Goal: Task Accomplishment & Management: Complete application form

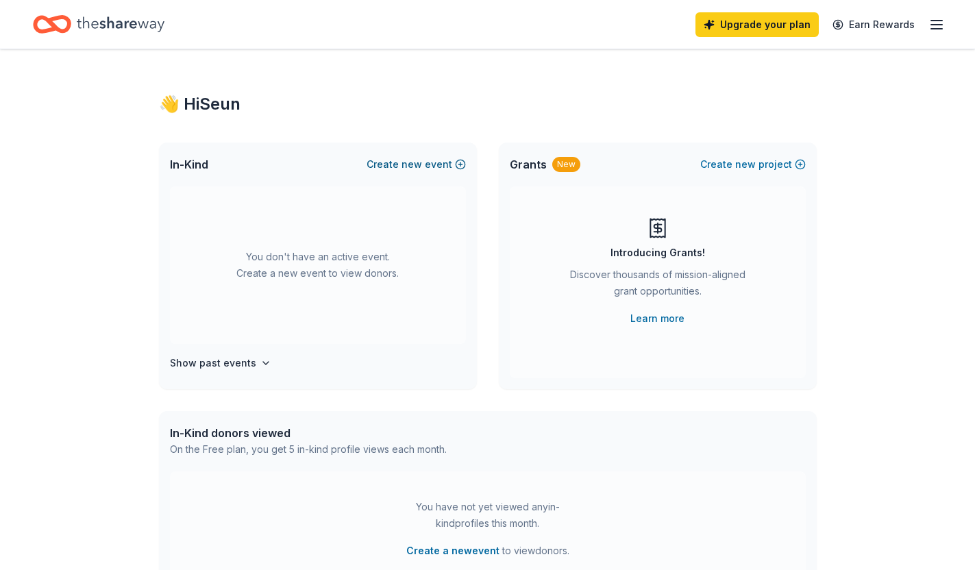
click at [412, 162] on span "new" at bounding box center [412, 164] width 21 height 16
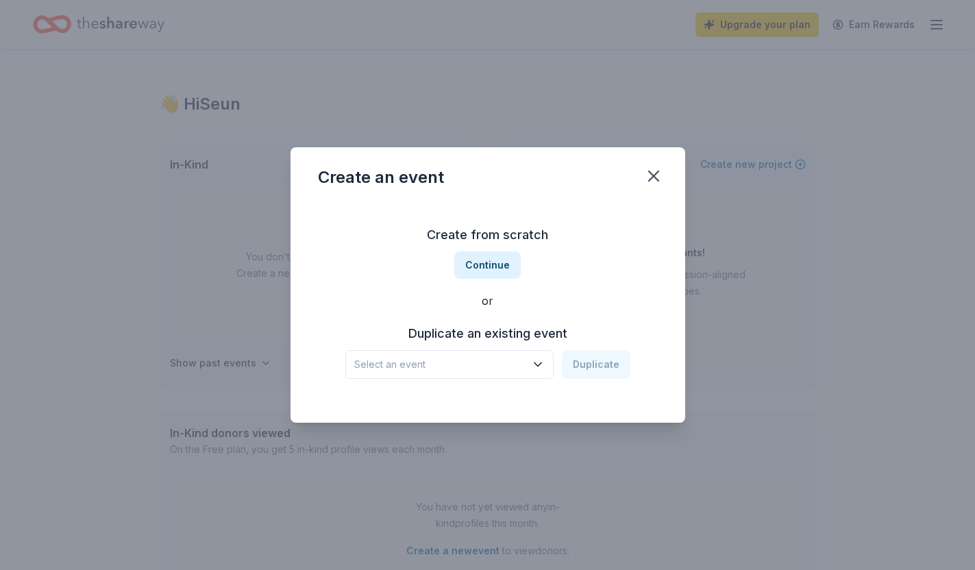
click at [473, 368] on span "Select an event" at bounding box center [439, 364] width 171 height 16
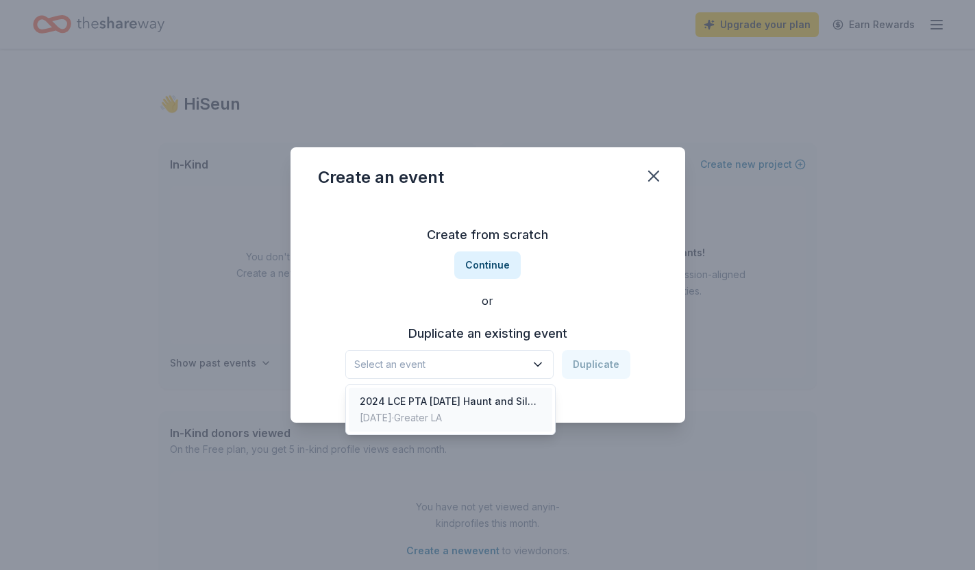
click at [460, 414] on div "Oct 26, 2024 · Greater LA" at bounding box center [451, 418] width 182 height 16
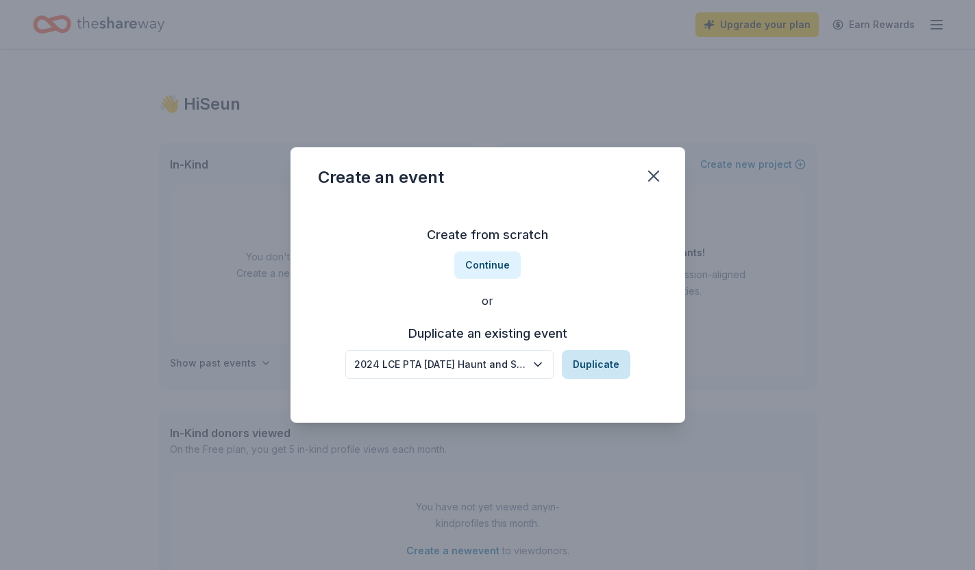
click at [592, 357] on button "Duplicate" at bounding box center [596, 364] width 69 height 29
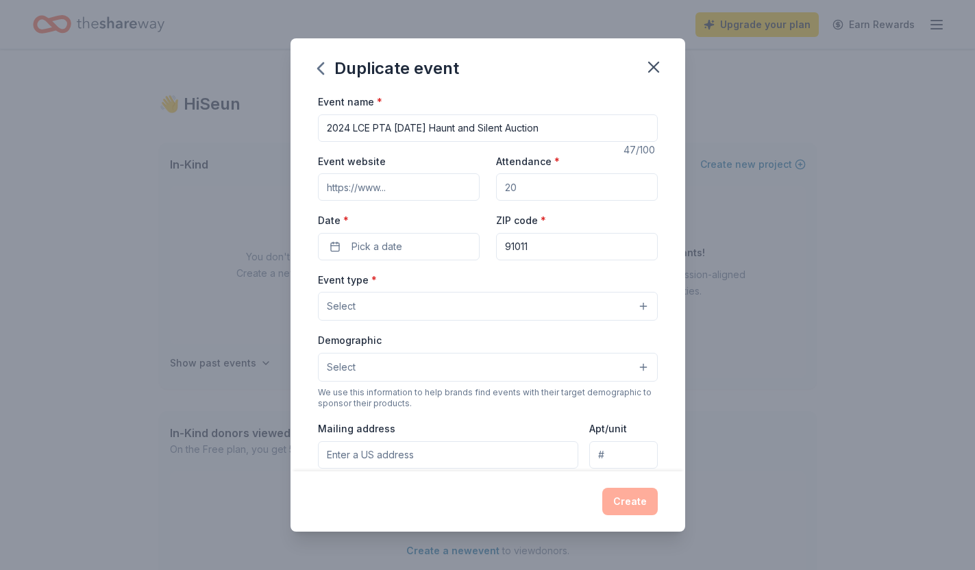
click at [352, 132] on input "2024 LCE PTA Halloween Haunt and Silent Auction" at bounding box center [488, 127] width 340 height 27
type input "2025 LCE PTA [DATE] Haunt and Silent Auction"
click at [414, 193] on input "Event website" at bounding box center [399, 186] width 162 height 27
click at [398, 190] on input "Event website" at bounding box center [399, 186] width 162 height 27
type input "www.lcepta.org"
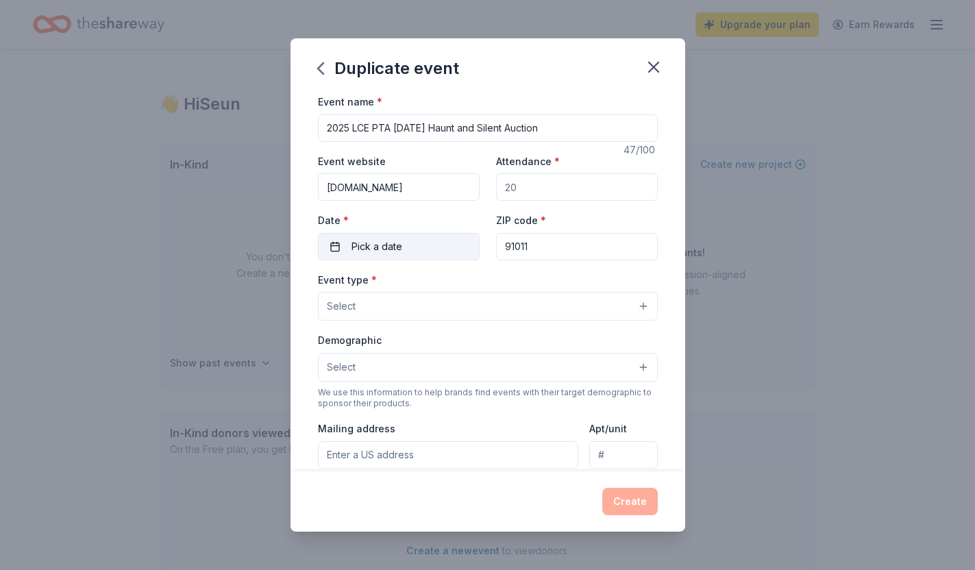
click at [386, 240] on span "Pick a date" at bounding box center [376, 246] width 51 height 16
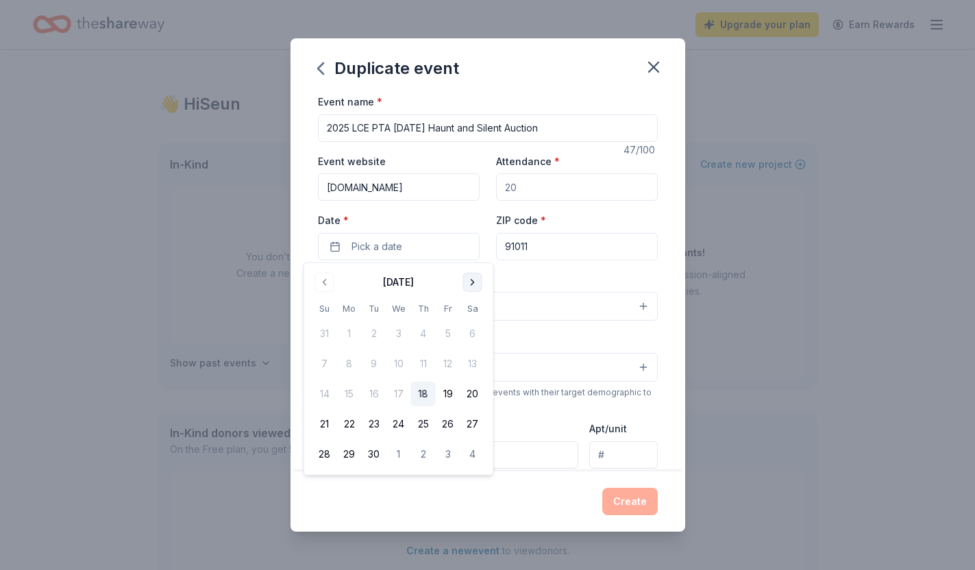
click at [477, 284] on button "Go to next month" at bounding box center [472, 282] width 19 height 19
click at [474, 415] on button "25" at bounding box center [472, 424] width 25 height 25
click at [623, 271] on div "Event type * Select" at bounding box center [488, 296] width 340 height 50
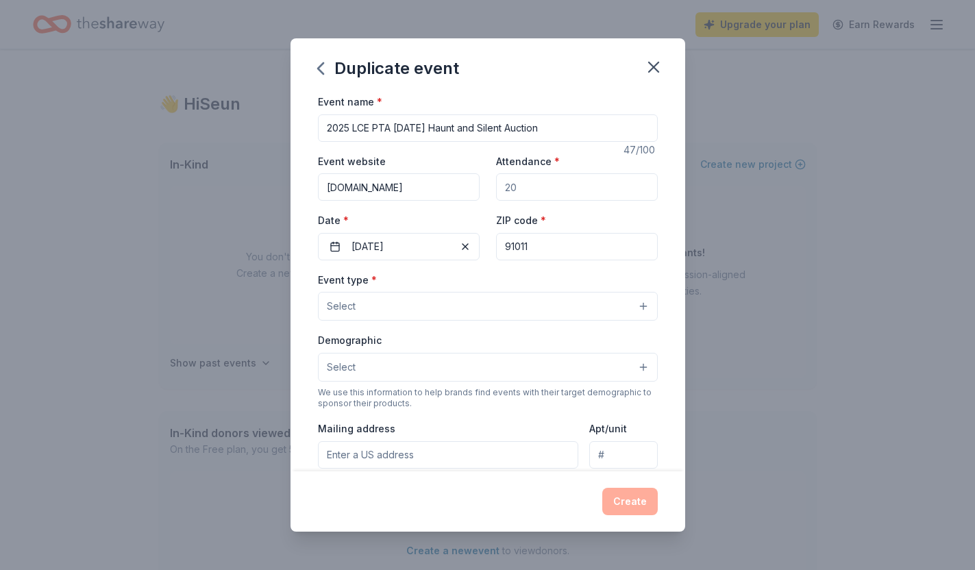
click at [419, 293] on button "Select" at bounding box center [488, 306] width 340 height 29
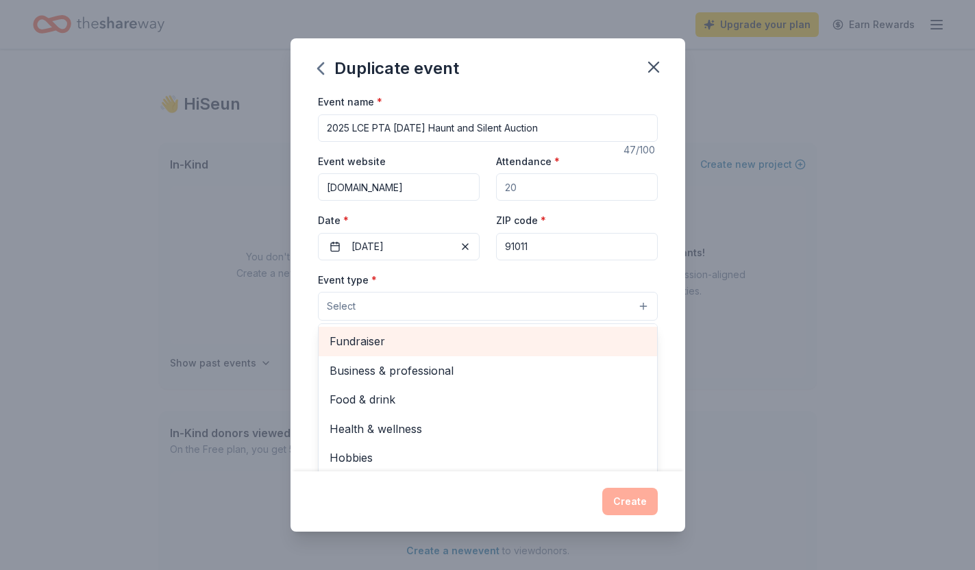
click at [407, 340] on span "Fundraiser" at bounding box center [488, 341] width 317 height 18
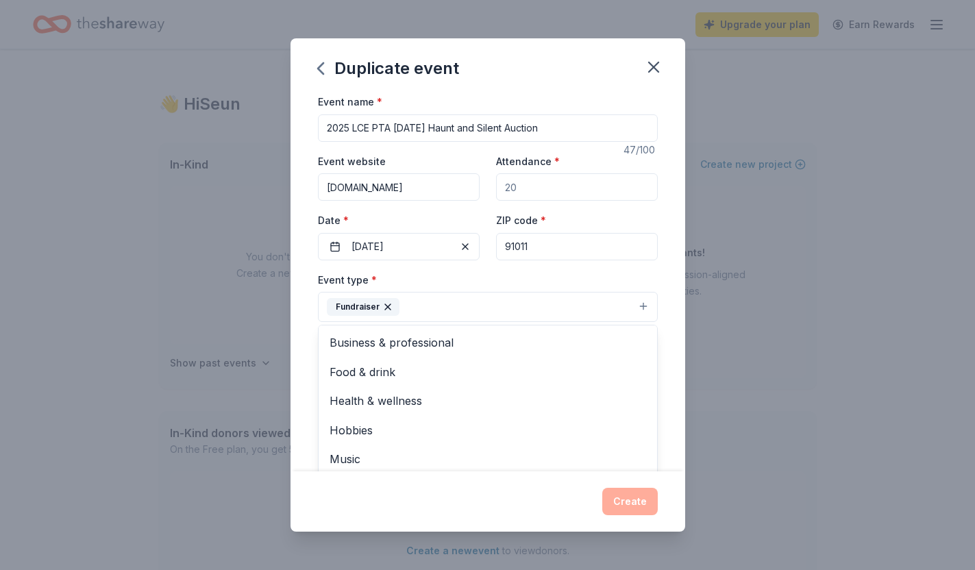
click at [524, 299] on button "Fundraiser" at bounding box center [488, 307] width 340 height 30
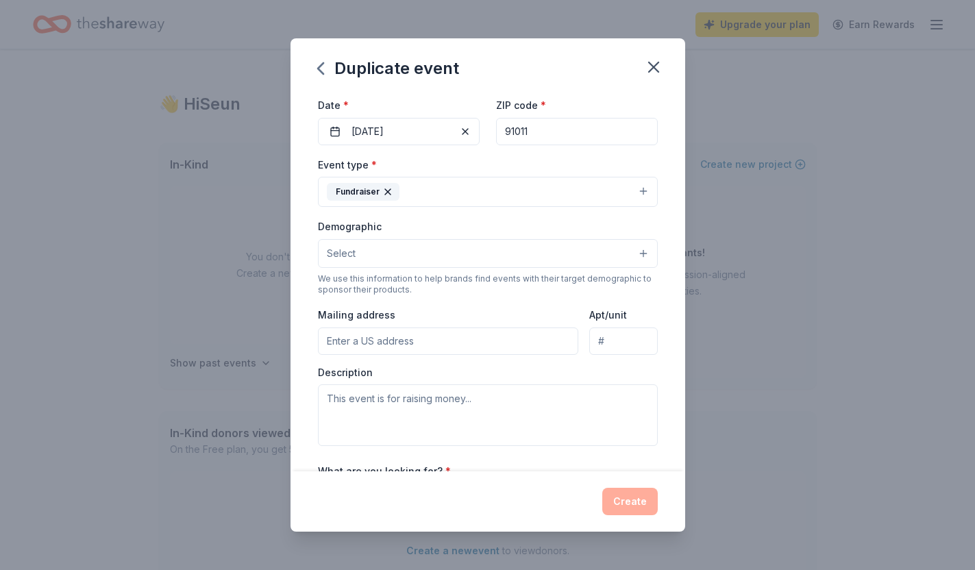
scroll to position [114, 0]
click at [632, 502] on div "Create" at bounding box center [488, 501] width 340 height 27
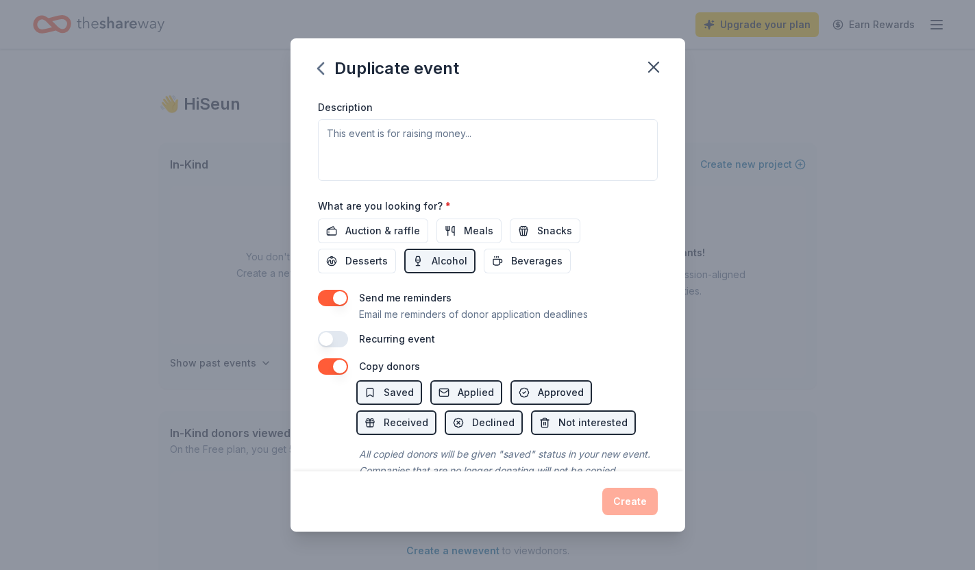
scroll to position [394, 0]
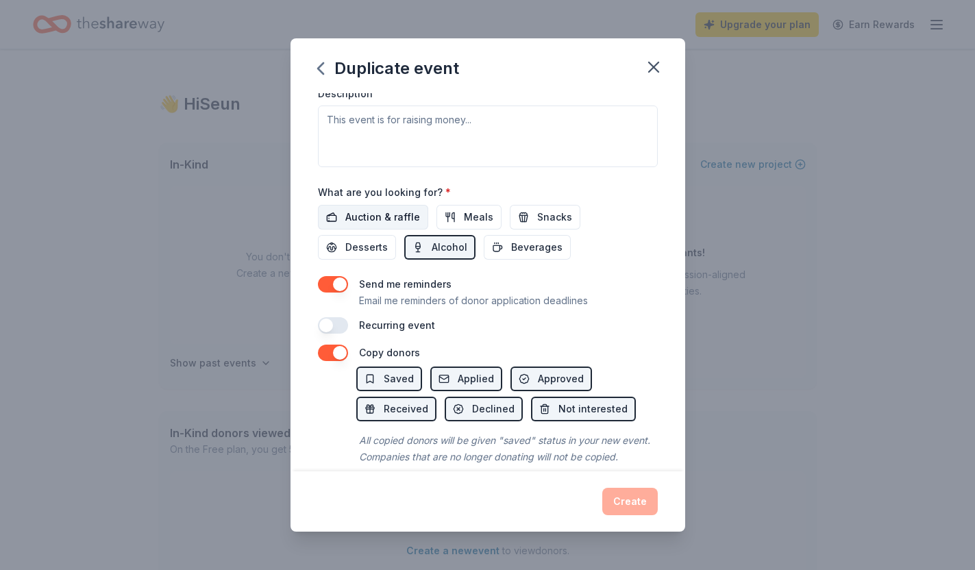
click at [394, 219] on span "Auction & raffle" at bounding box center [382, 217] width 75 height 16
click at [636, 503] on div "Create" at bounding box center [488, 501] width 340 height 27
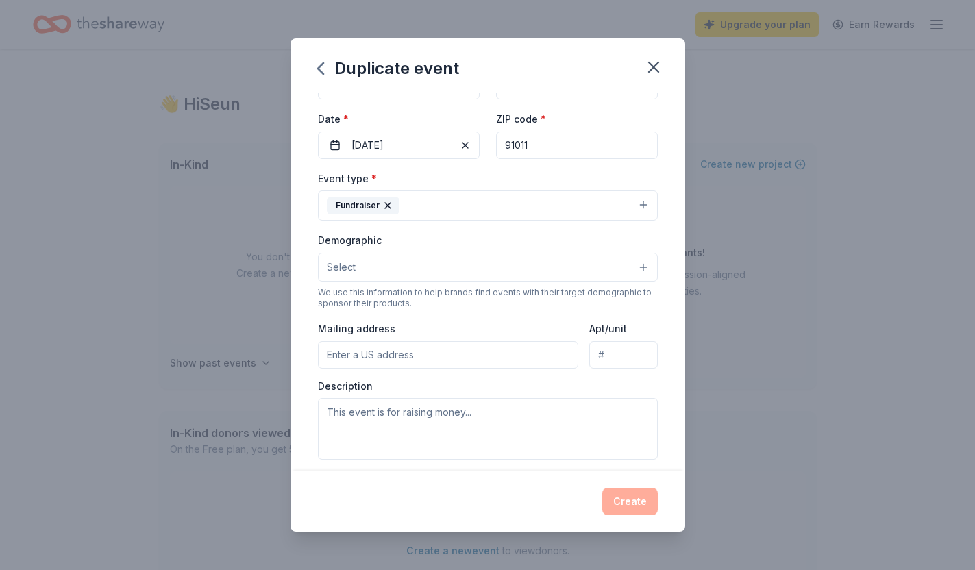
scroll to position [232, 0]
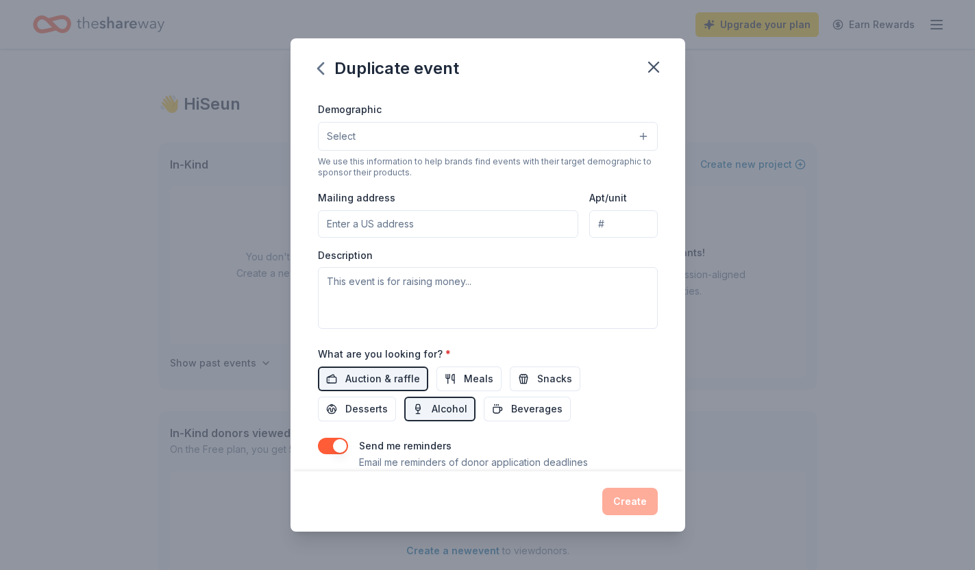
click at [339, 447] on button "button" at bounding box center [333, 446] width 30 height 16
click at [339, 444] on button "button" at bounding box center [333, 446] width 30 height 16
click at [451, 294] on textarea at bounding box center [488, 298] width 340 height 62
click at [401, 227] on input "Mailing address" at bounding box center [448, 223] width 261 height 27
type input "4540 Encinas Drive, La Cañada Flintridge, CA, 91011"
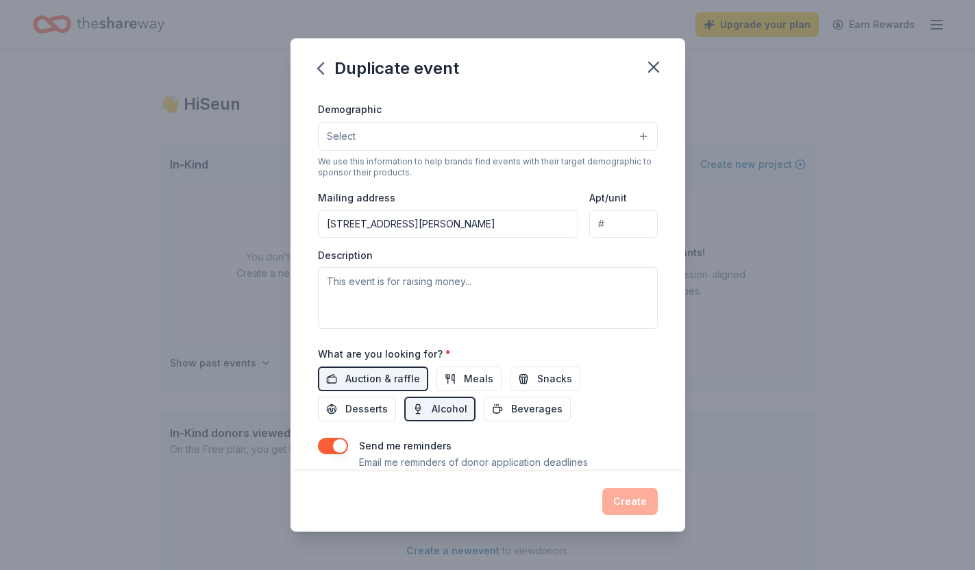
click at [382, 139] on button "Select" at bounding box center [488, 136] width 340 height 29
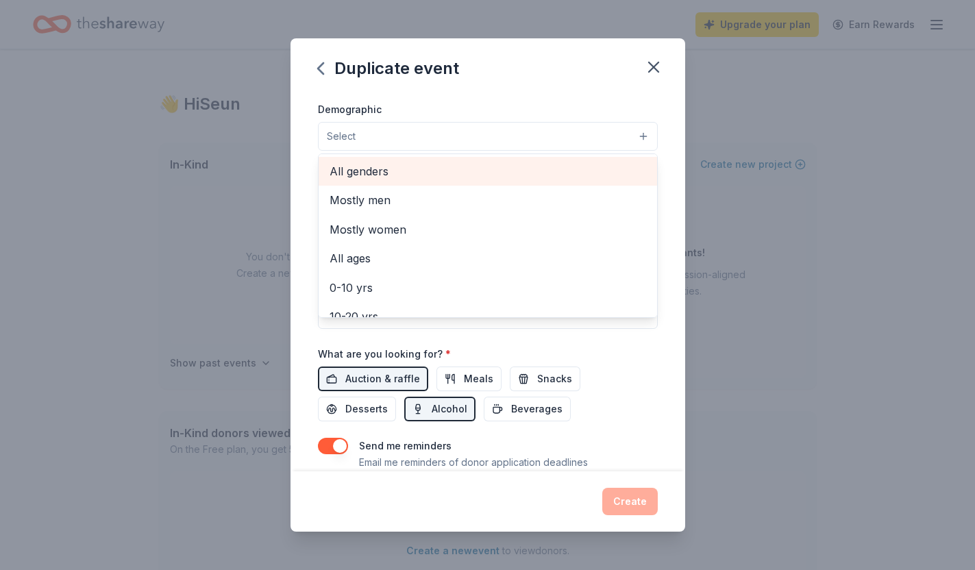
click at [373, 170] on span "All genders" at bounding box center [488, 171] width 317 height 18
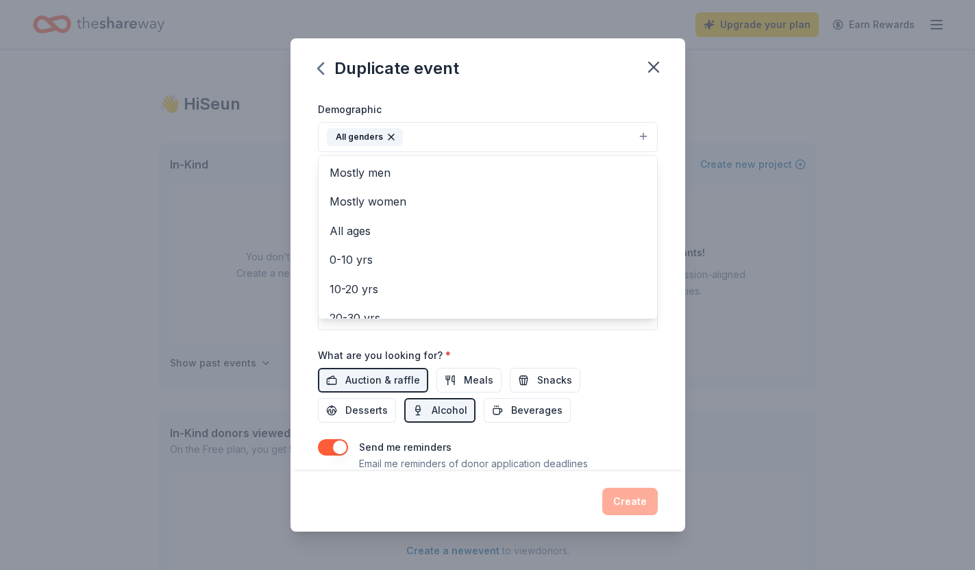
click at [304, 178] on div "Event name * 2025 LCE PTA Halloween Haunt and Silent Auction 47 /100 Event webs…" at bounding box center [488, 282] width 395 height 378
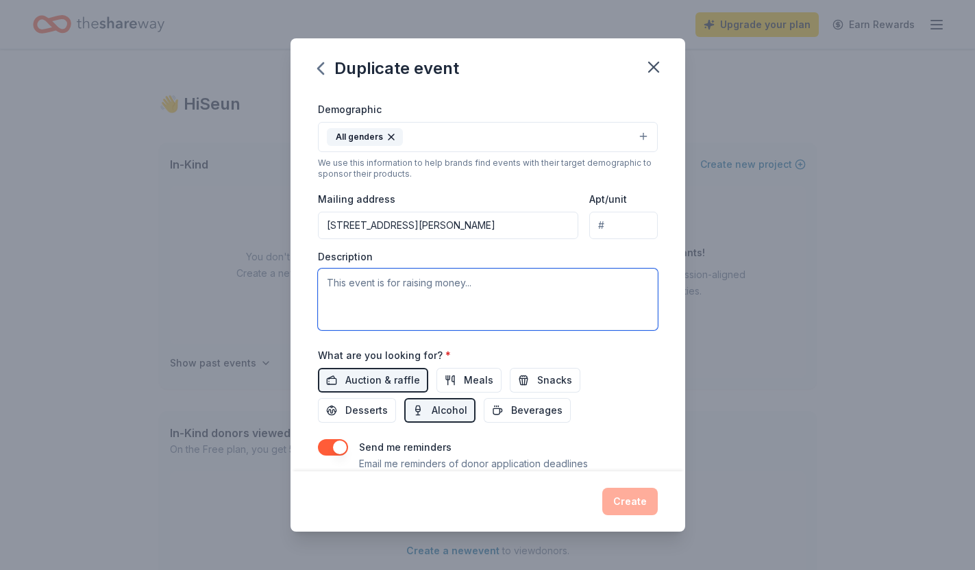
click at [355, 291] on textarea at bounding box center [488, 300] width 340 height 62
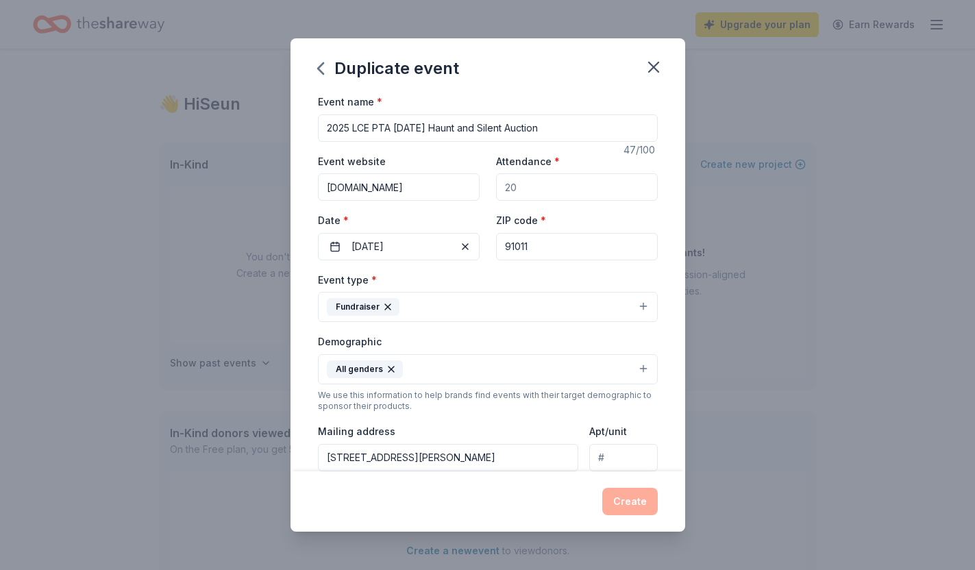
type textarea "Annual [DATE] Haunt and Silent Auction benefitting the 600 plus elementary scho…"
click at [563, 192] on input "Attendance *" at bounding box center [577, 186] width 162 height 27
type input "200"
click at [402, 194] on input "www.lcepta.org" at bounding box center [399, 186] width 162 height 27
click at [396, 237] on button "10/25/2025" at bounding box center [399, 246] width 162 height 27
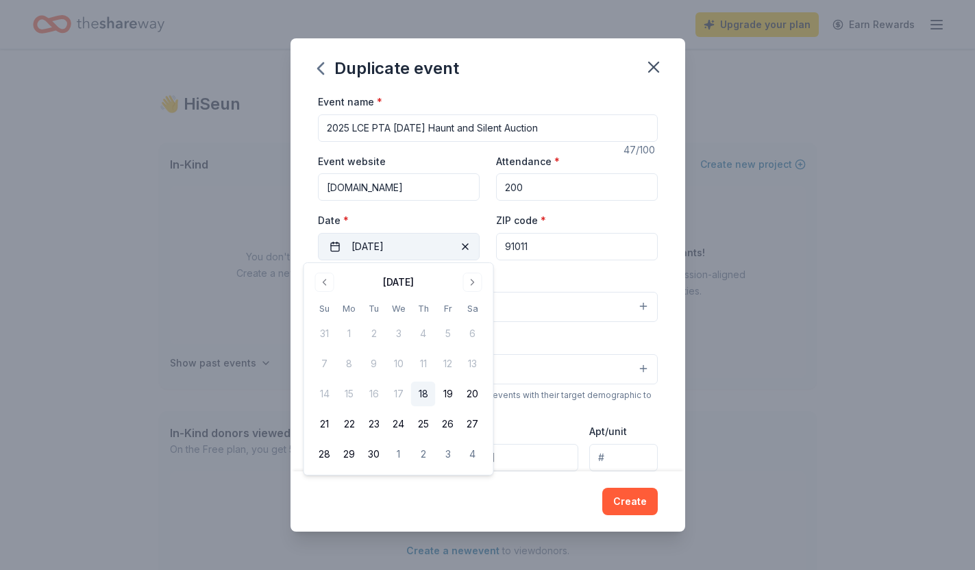
click at [396, 238] on button "10/25/2025" at bounding box center [399, 246] width 162 height 27
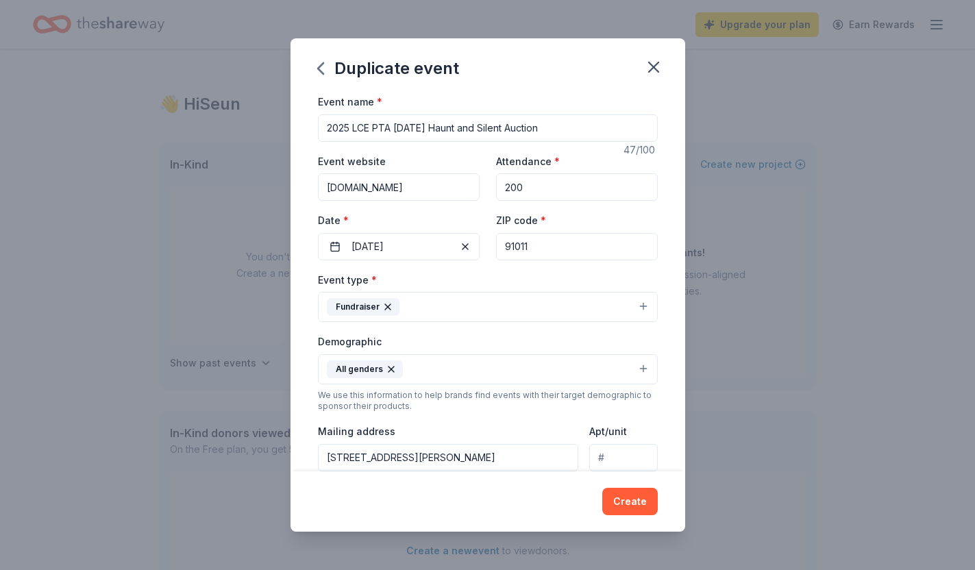
click at [515, 240] on input "91011" at bounding box center [577, 246] width 162 height 27
click at [490, 305] on button "Fundraiser" at bounding box center [488, 307] width 340 height 30
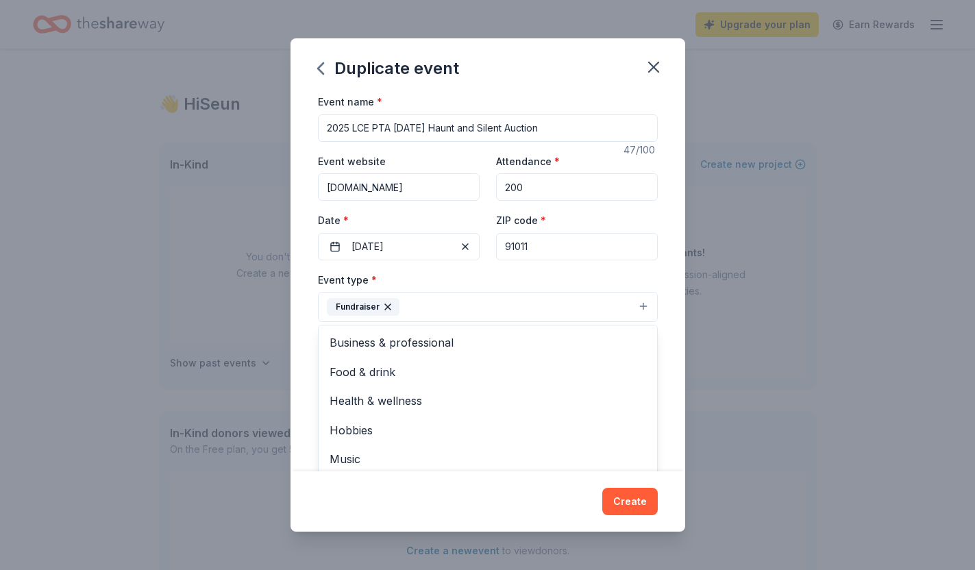
click at [632, 510] on div "Duplicate event Event name * 2025 LCE PTA Halloween Haunt and Silent Auction 47…" at bounding box center [488, 284] width 395 height 493
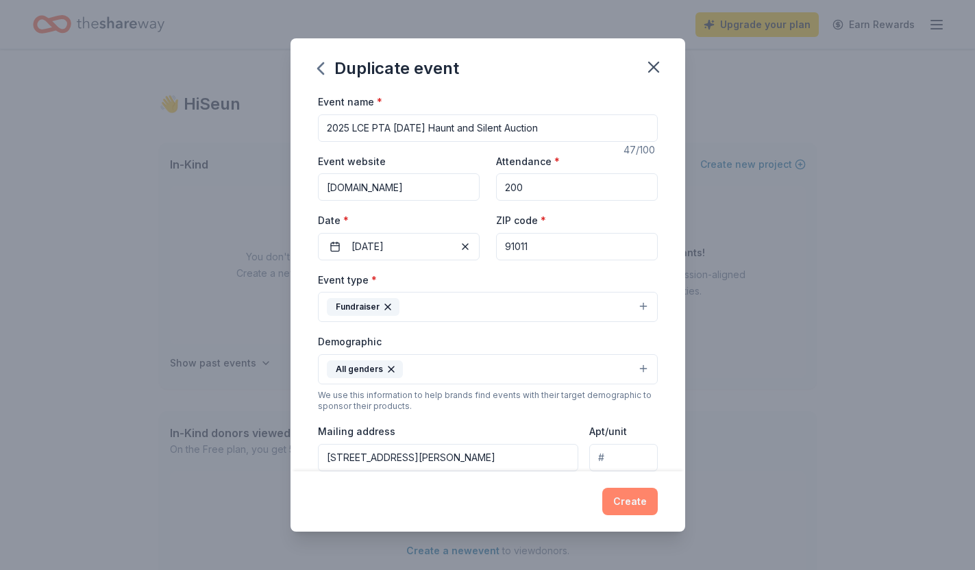
click at [632, 508] on button "Create" at bounding box center [629, 501] width 55 height 27
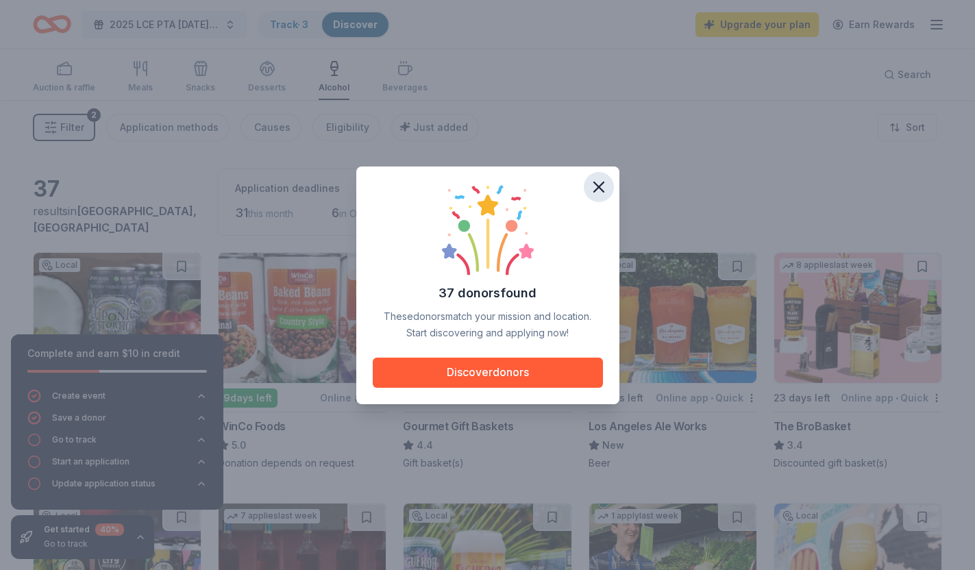
click at [598, 183] on icon "button" at bounding box center [598, 186] width 19 height 19
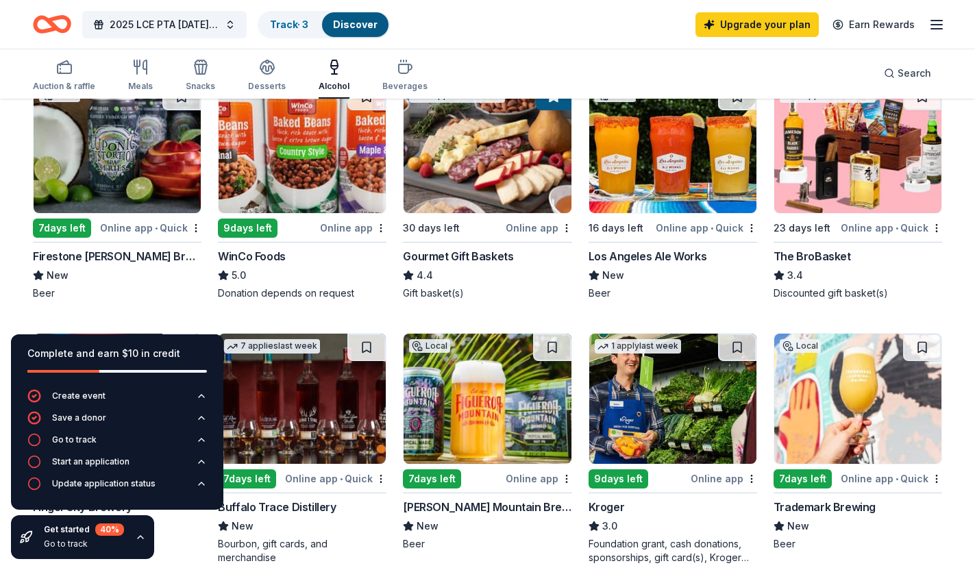
scroll to position [171, 0]
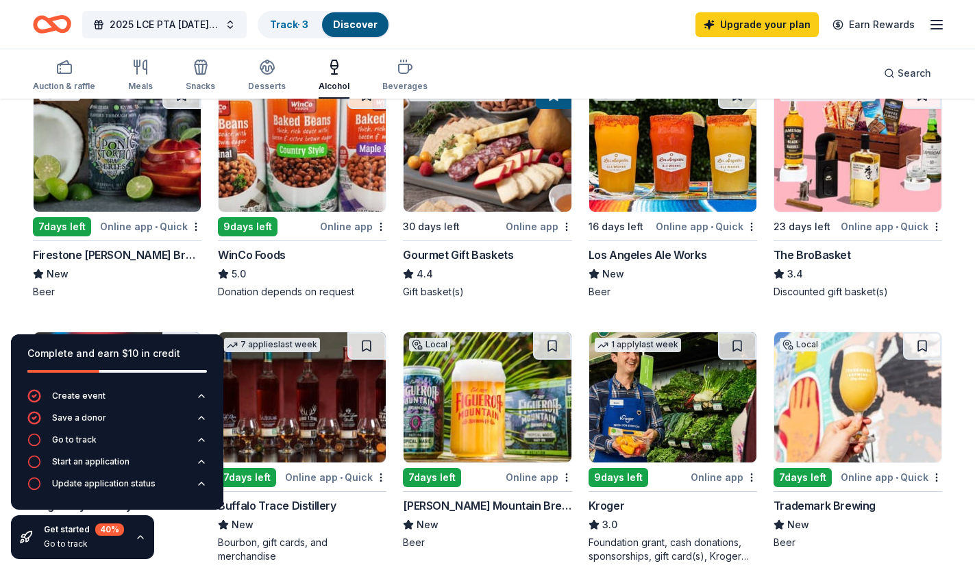
click at [97, 165] on img at bounding box center [117, 147] width 167 height 130
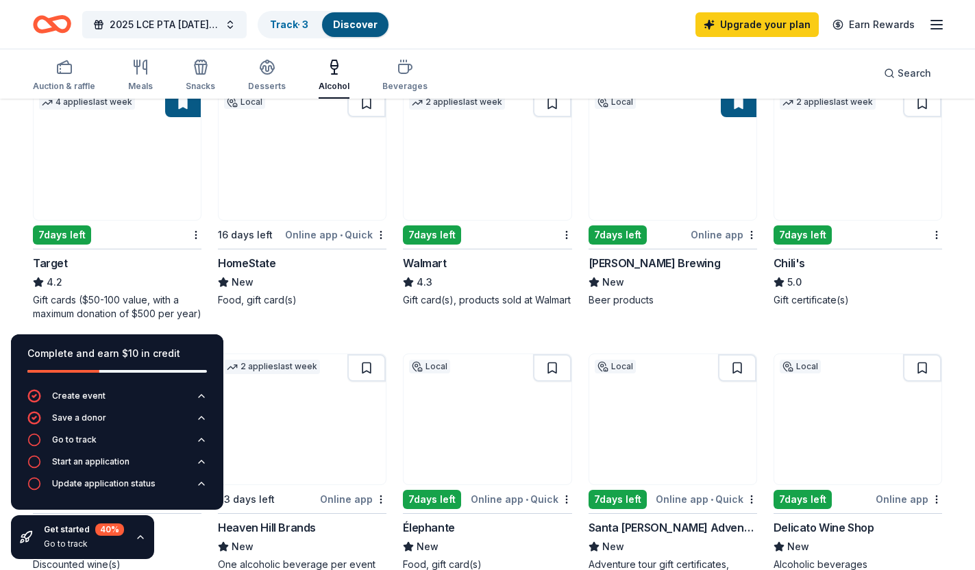
scroll to position [673, 0]
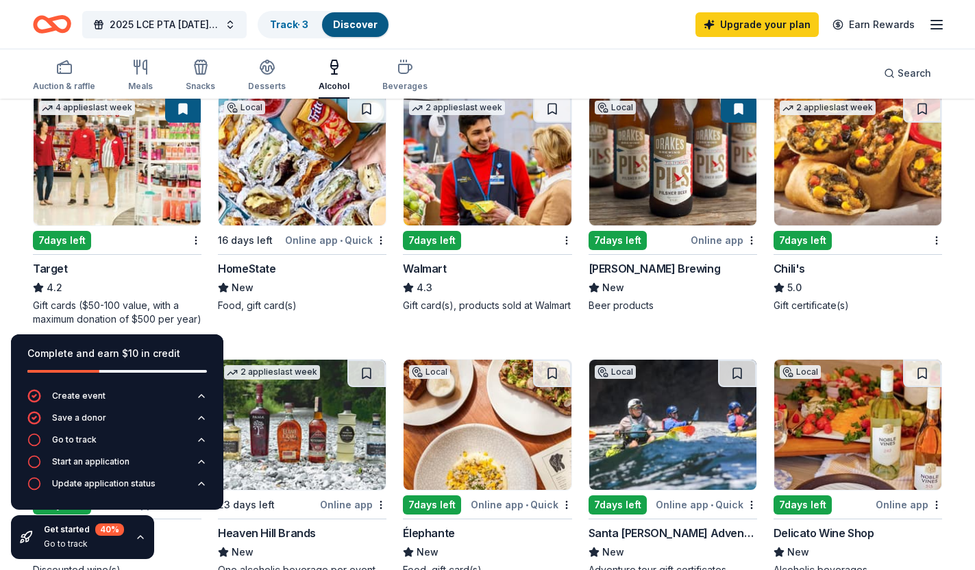
click at [304, 168] on img at bounding box center [302, 160] width 167 height 130
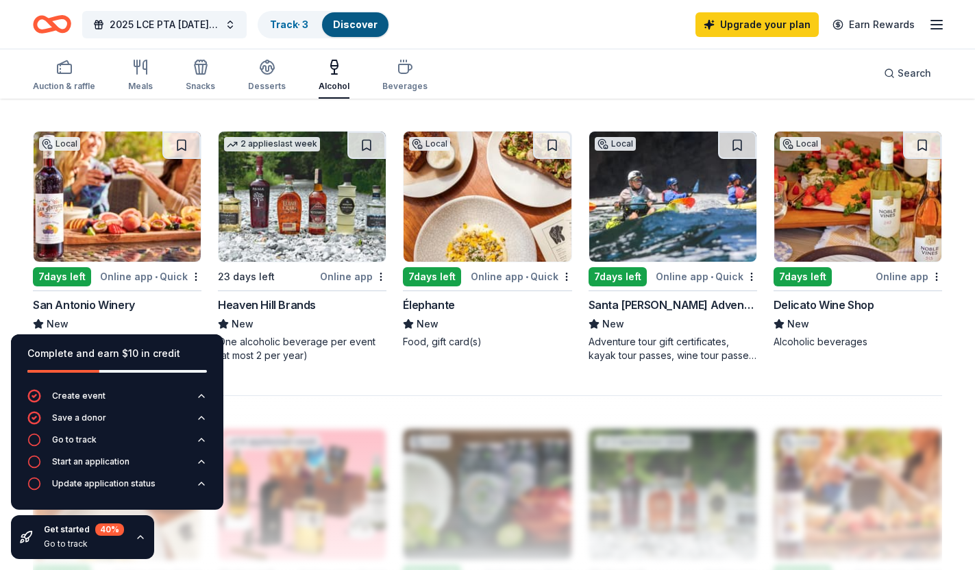
scroll to position [914, 0]
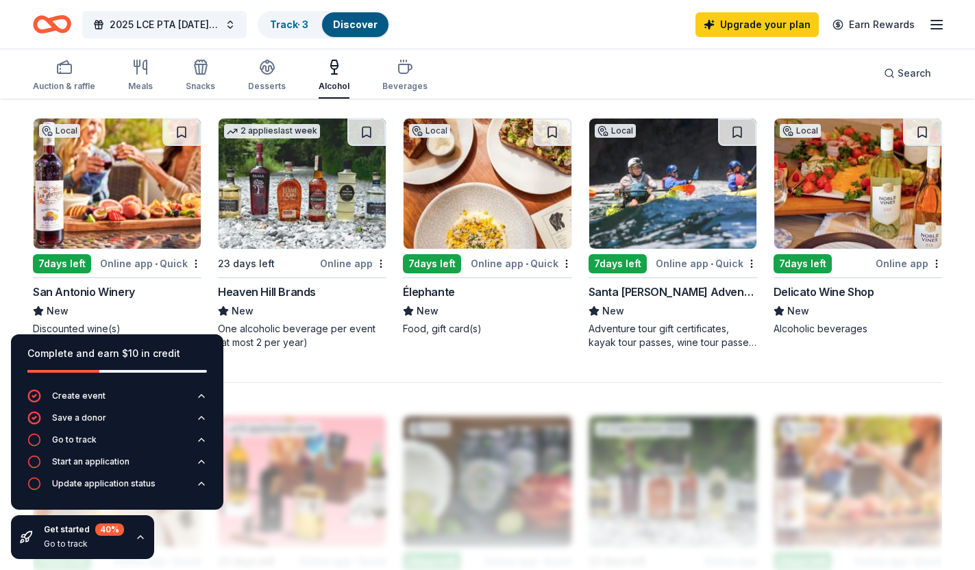
click at [645, 203] on img at bounding box center [672, 184] width 167 height 130
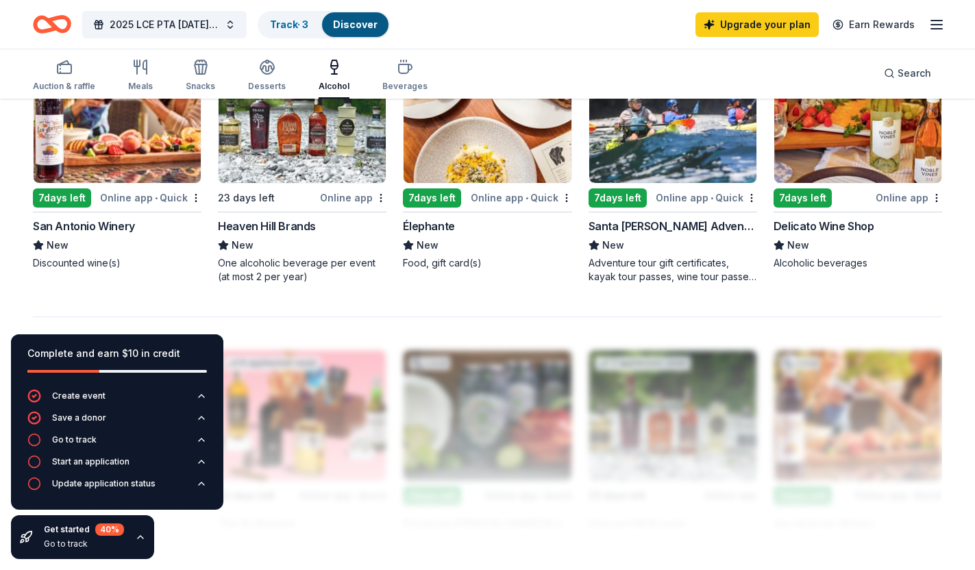
scroll to position [982, 0]
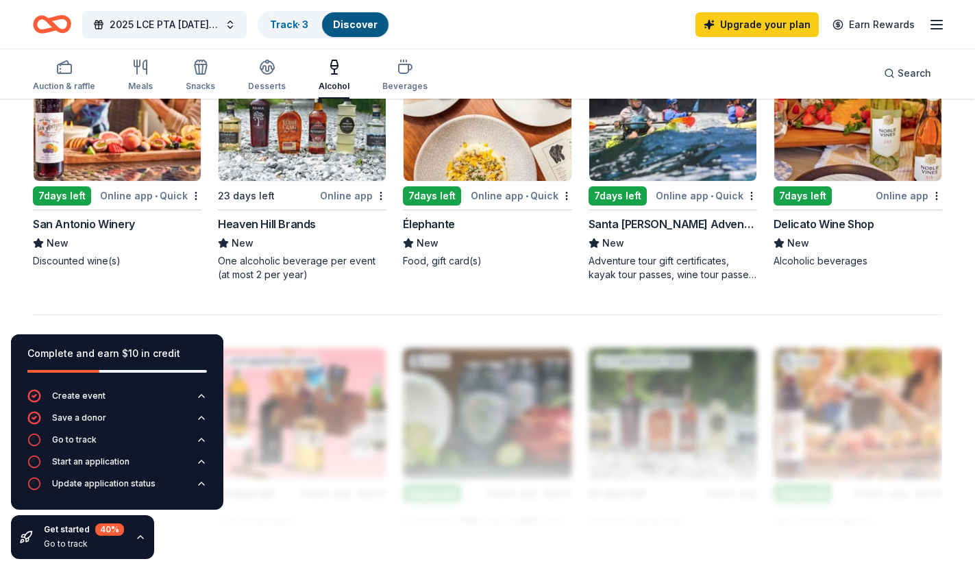
click at [355, 269] on div "One alcoholic beverage per event (at most 2 per year)" at bounding box center [302, 267] width 169 height 27
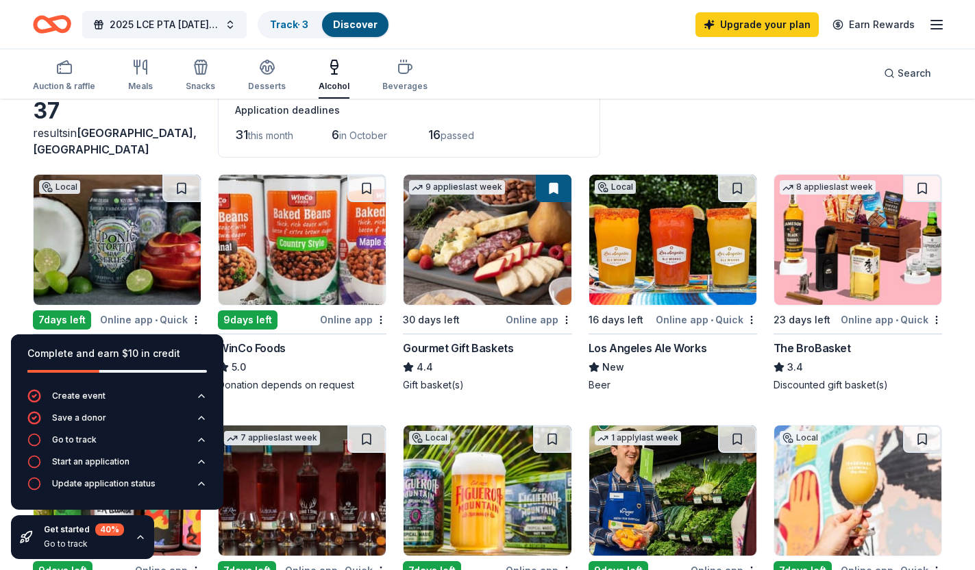
scroll to position [71, 0]
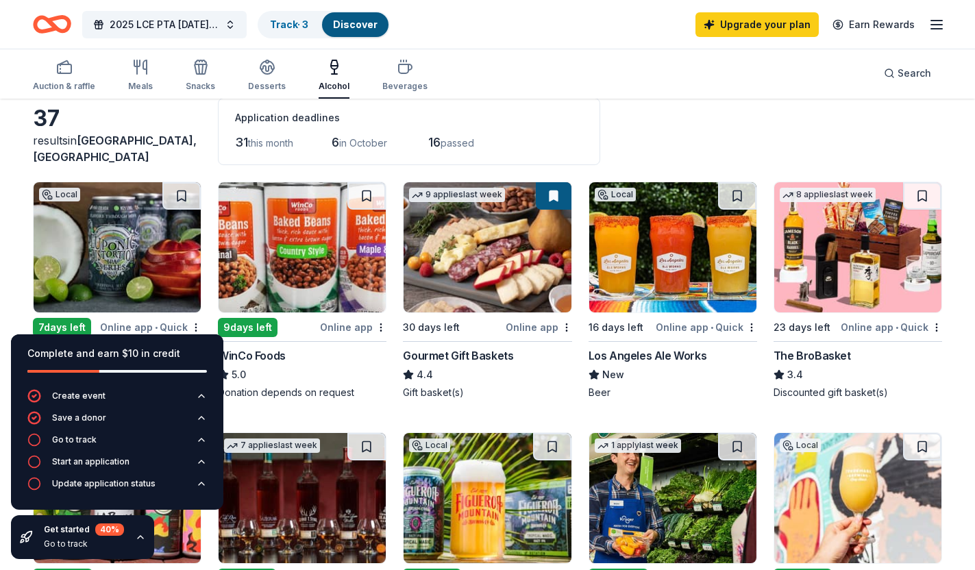
click at [522, 264] on img at bounding box center [487, 247] width 167 height 130
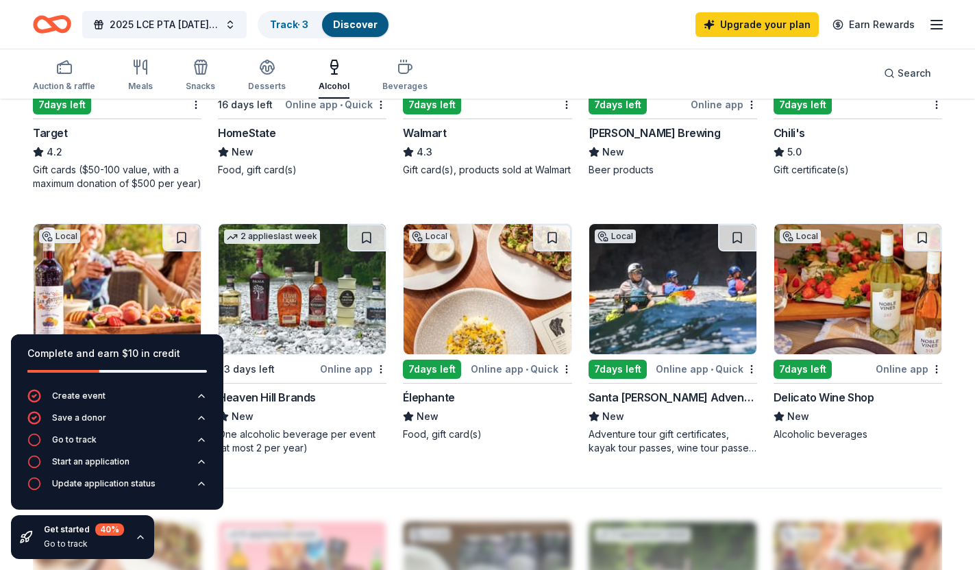
scroll to position [918, 0]
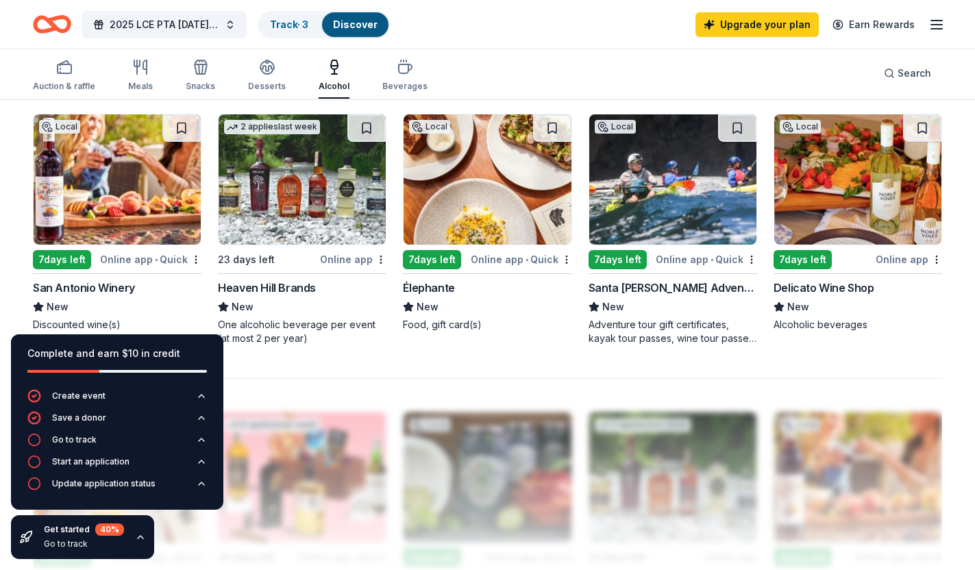
click at [848, 188] on img at bounding box center [857, 179] width 167 height 130
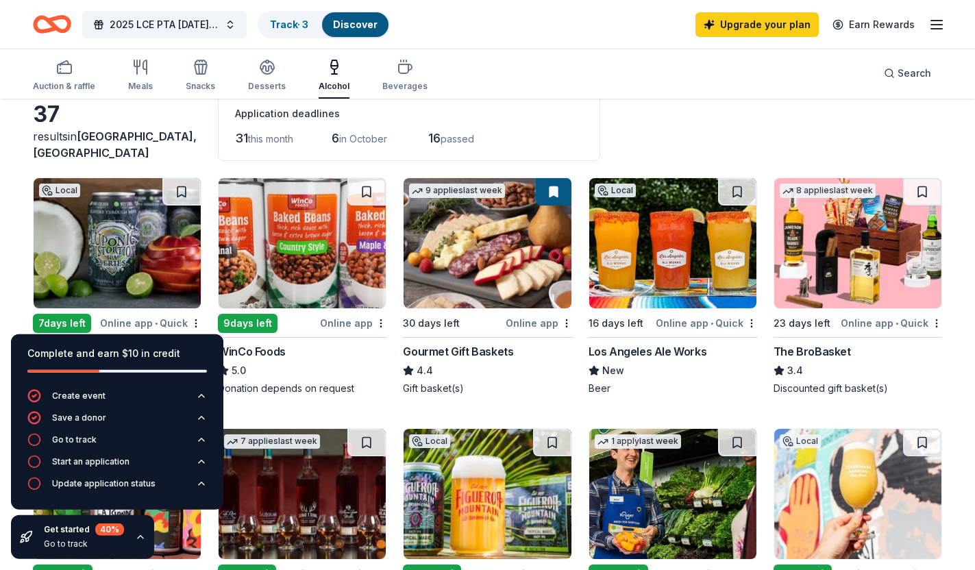
scroll to position [0, 0]
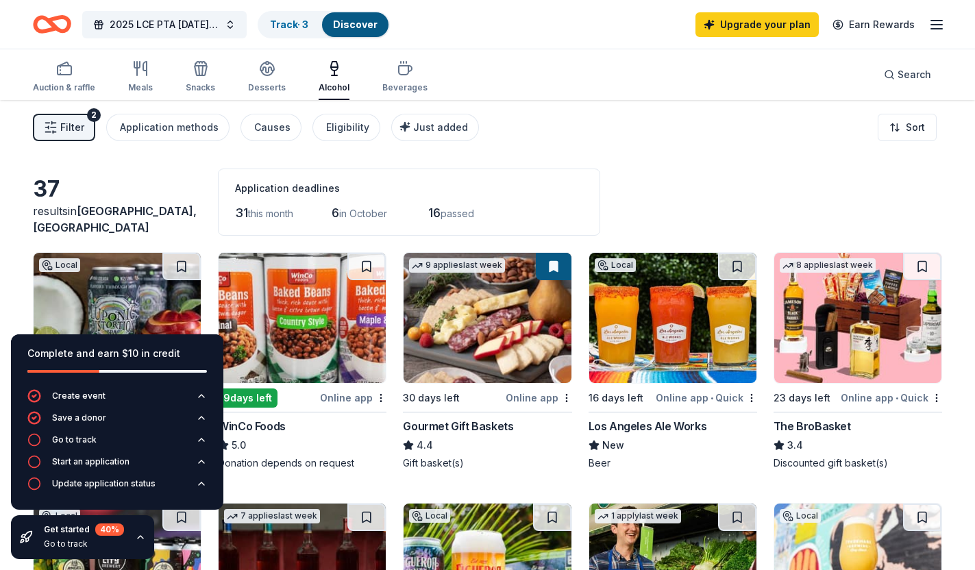
click at [336, 75] on icon "button" at bounding box center [334, 68] width 16 height 16
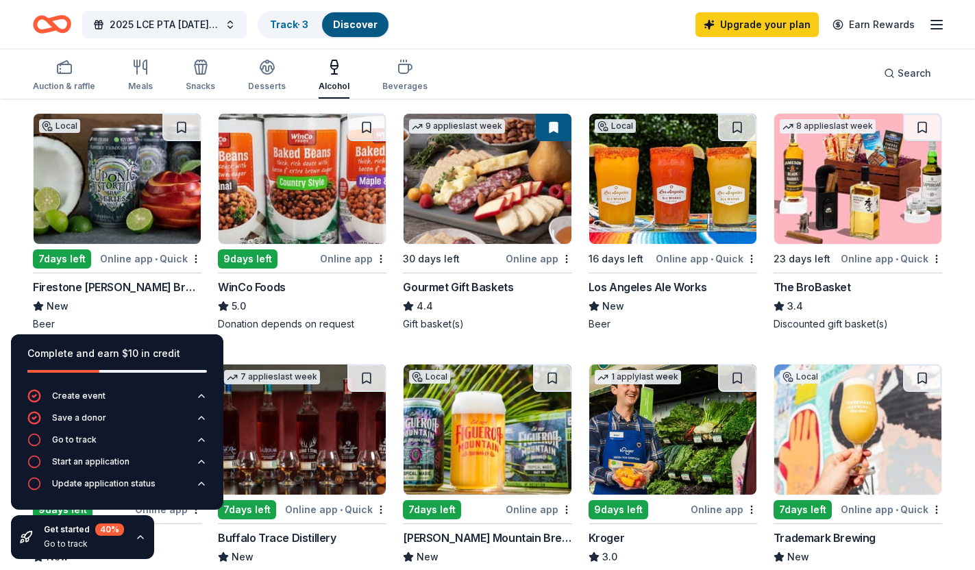
scroll to position [145, 0]
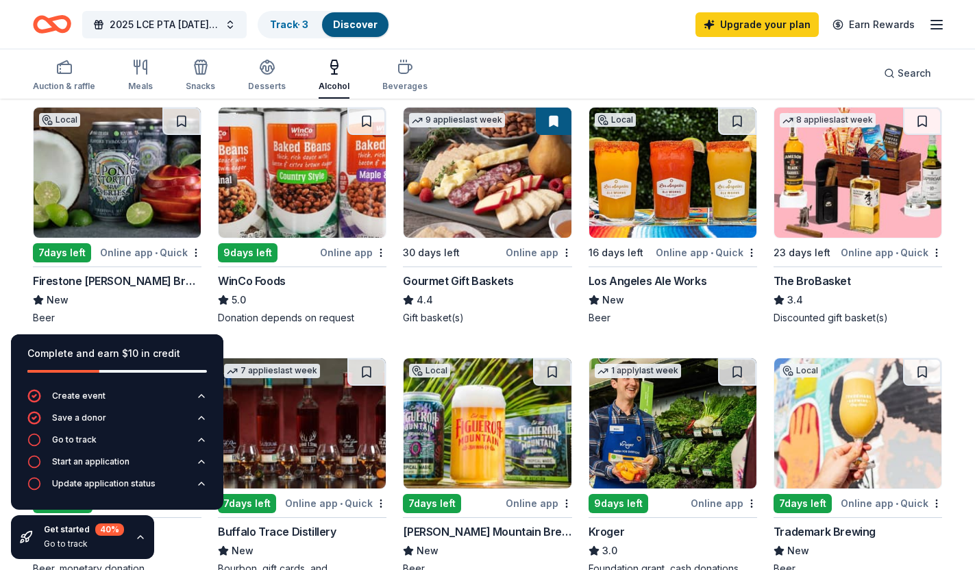
click at [706, 161] on img at bounding box center [672, 173] width 167 height 130
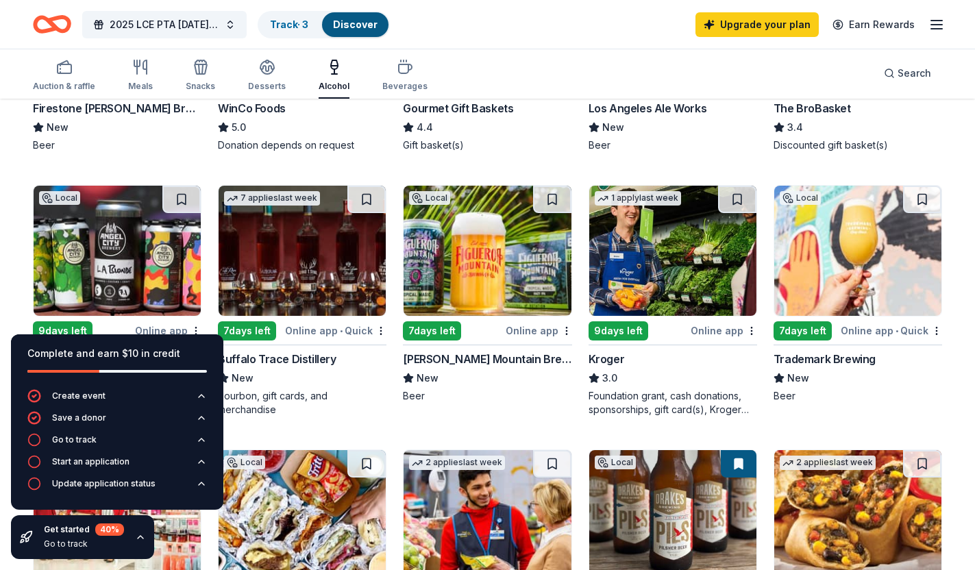
scroll to position [321, 0]
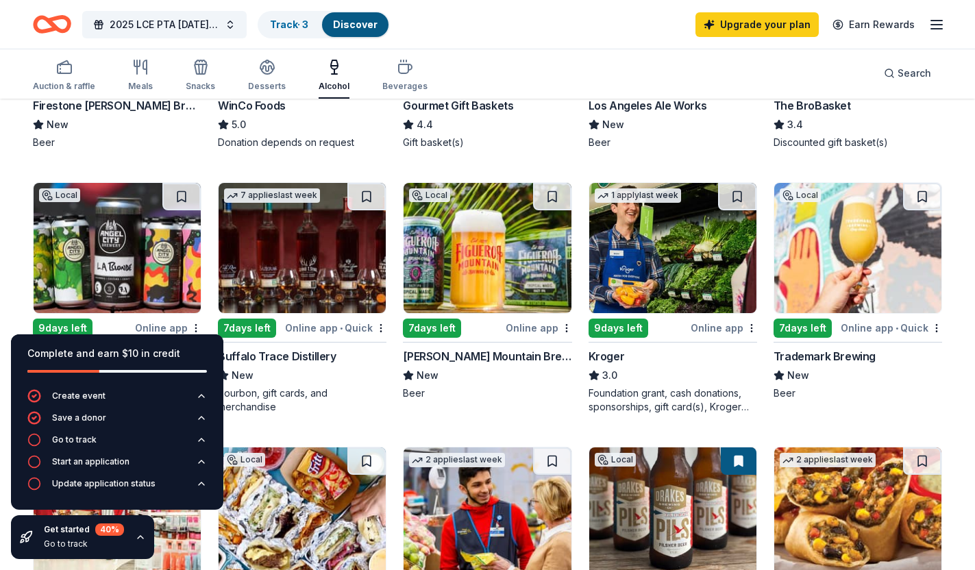
click at [467, 284] on img at bounding box center [487, 248] width 167 height 130
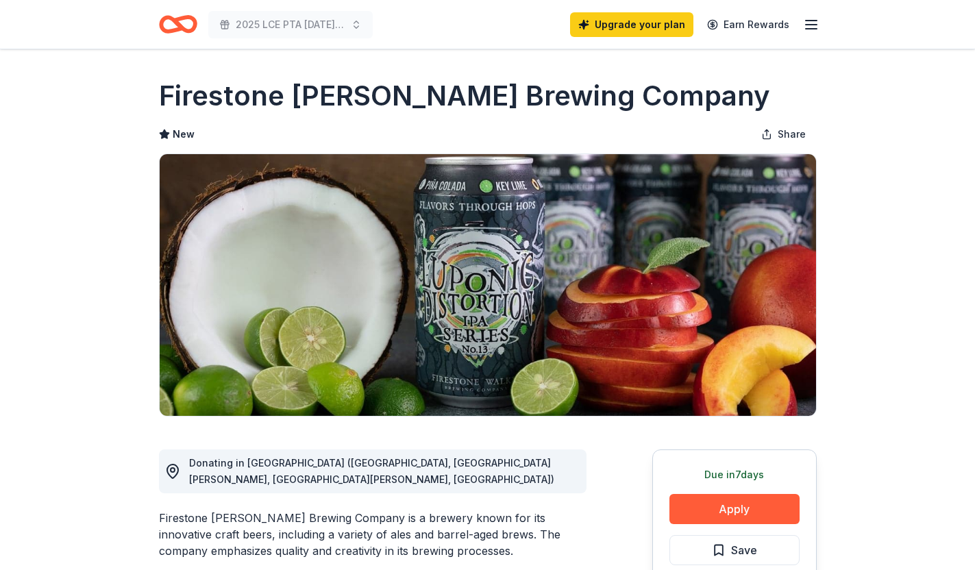
scroll to position [185, 0]
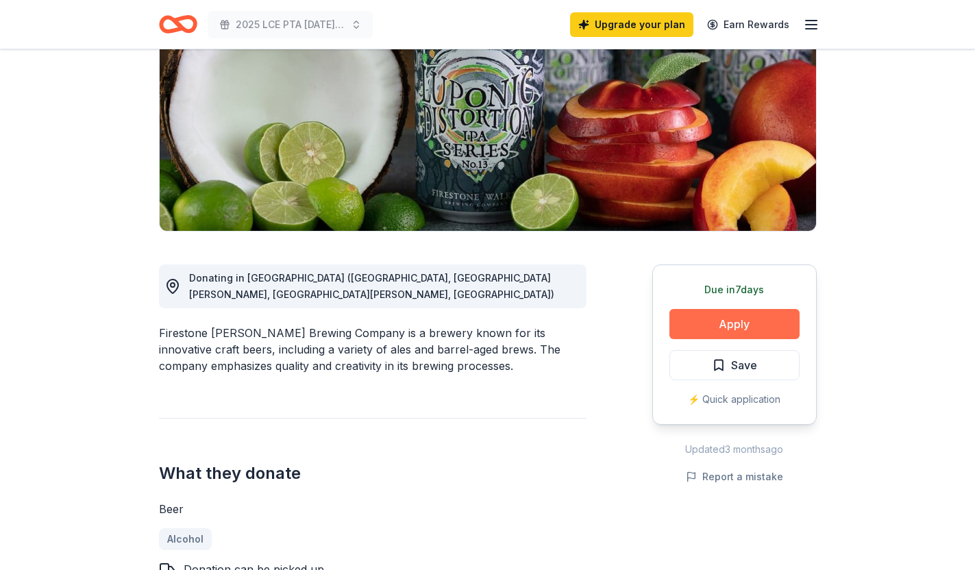
click at [724, 327] on button "Apply" at bounding box center [734, 324] width 130 height 30
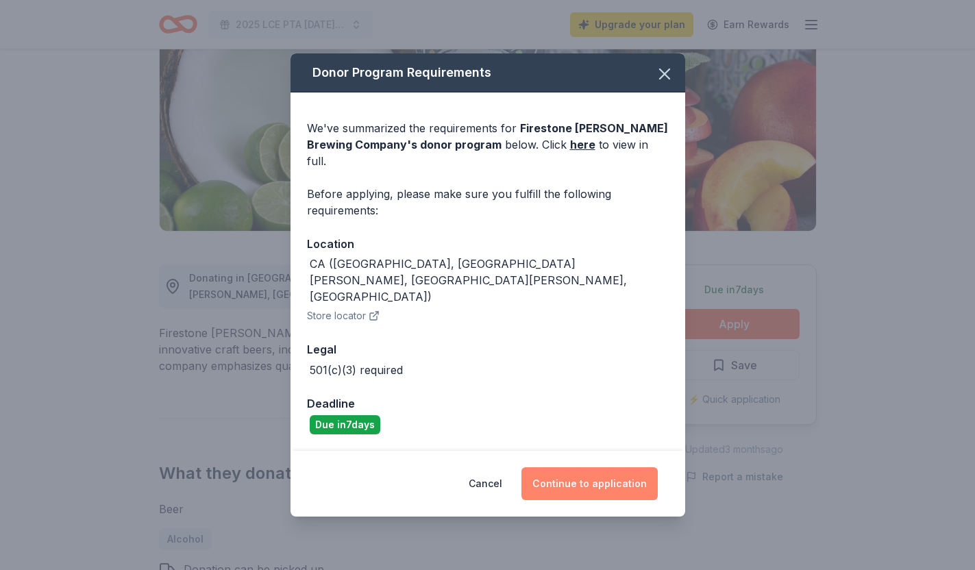
click at [603, 467] on button "Continue to application" at bounding box center [589, 483] width 136 height 33
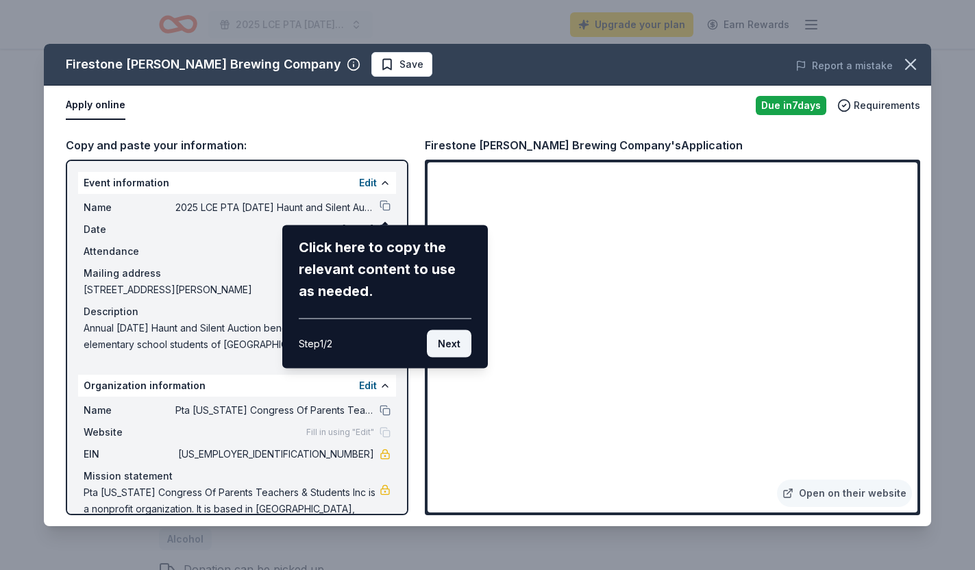
click at [447, 343] on button "Next" at bounding box center [449, 343] width 45 height 27
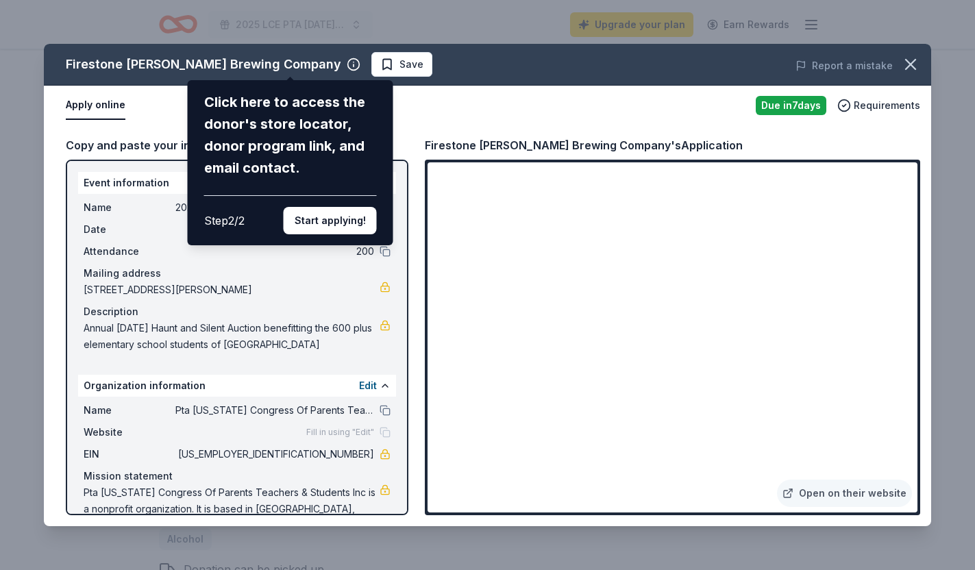
click at [713, 116] on div "Firestone Walker Brewing Company Click here to access the donor's store locator…" at bounding box center [487, 285] width 887 height 482
click at [317, 207] on button "Start applying!" at bounding box center [330, 220] width 93 height 27
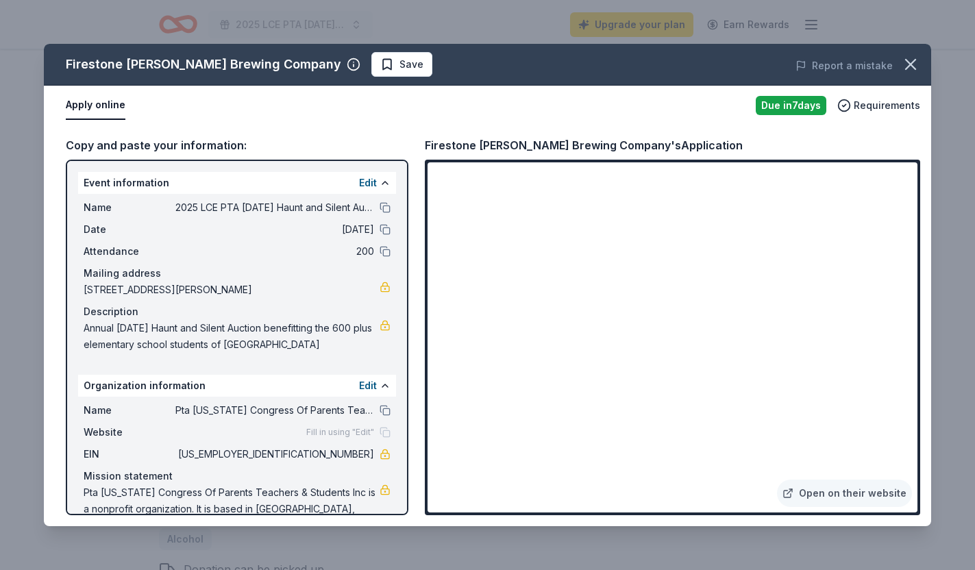
scroll to position [53, 0]
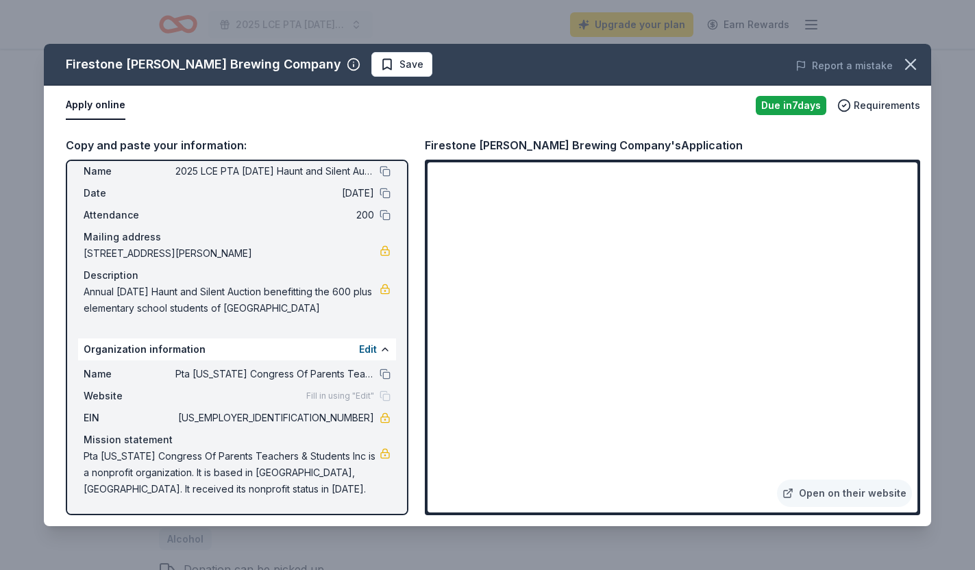
click at [243, 373] on span "Pta [US_STATE] Congress Of Parents Teachers & Students Inc" at bounding box center [274, 374] width 199 height 16
click at [234, 373] on span "Pta [US_STATE] Congress Of Parents Teachers & Students Inc" at bounding box center [274, 374] width 199 height 16
click at [386, 377] on button at bounding box center [385, 374] width 11 height 11
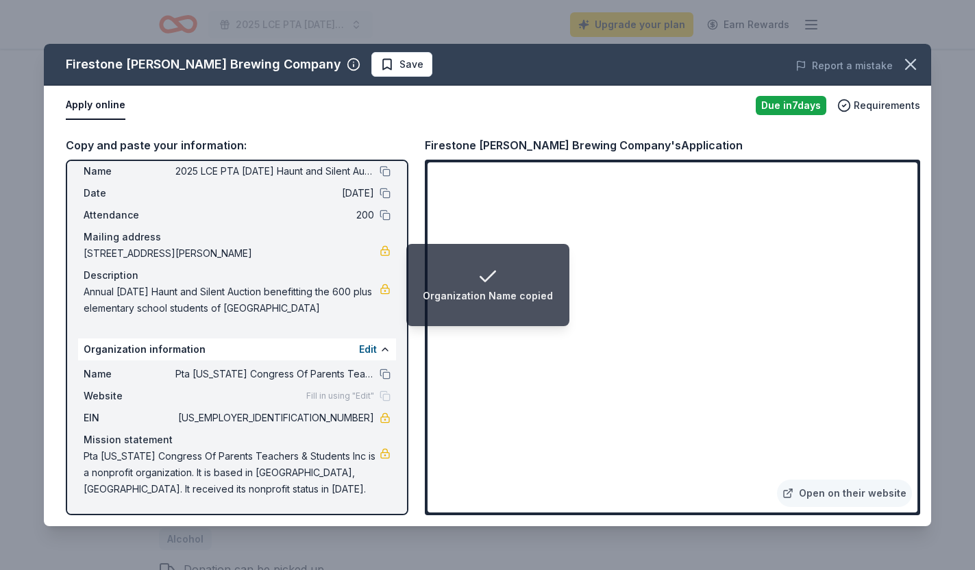
click at [358, 419] on span "[US_EMPLOYER_IDENTIFICATION_NUMBER]" at bounding box center [274, 418] width 199 height 16
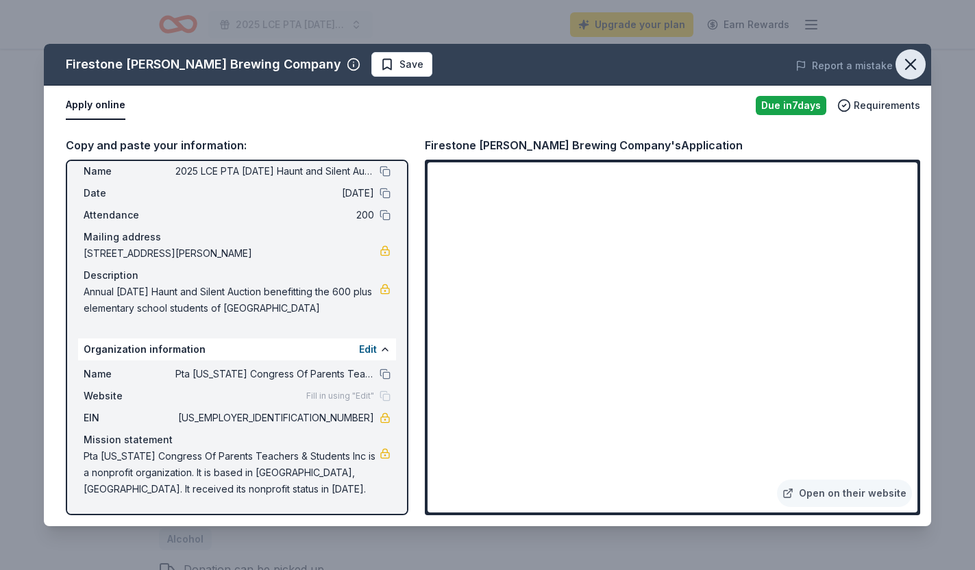
click at [913, 67] on icon "button" at bounding box center [911, 65] width 10 height 10
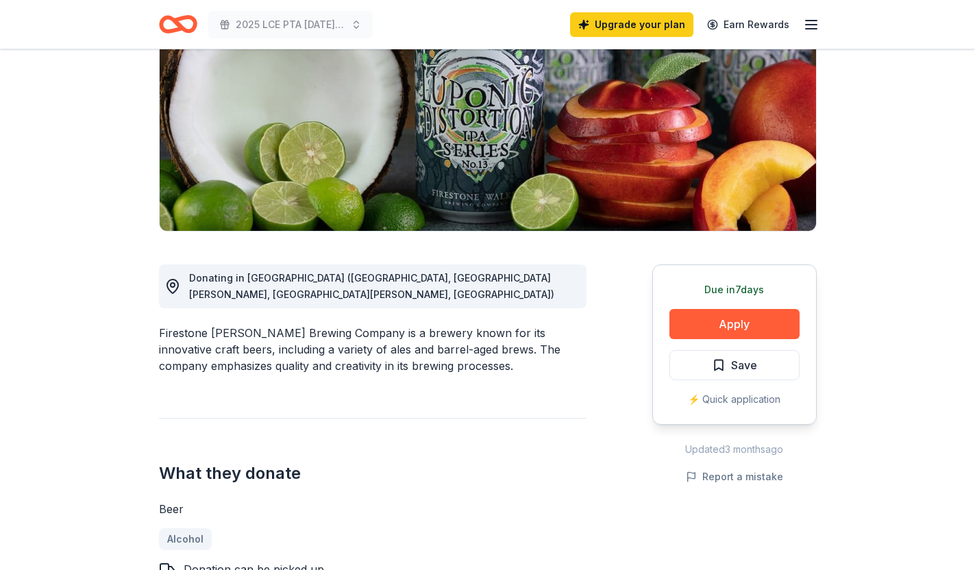
scroll to position [0, 0]
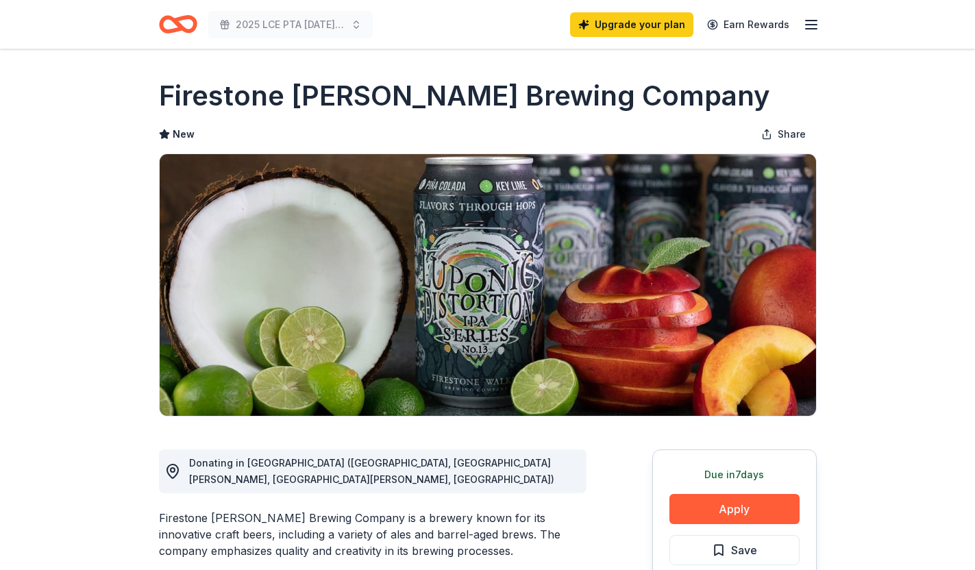
click at [386, 91] on h1 "Firestone Walker Brewing Company" at bounding box center [464, 96] width 611 height 38
click at [503, 106] on h1 "Firestone Walker Brewing Company" at bounding box center [464, 96] width 611 height 38
drag, startPoint x: 606, startPoint y: 99, endPoint x: 152, endPoint y: 95, distance: 453.6
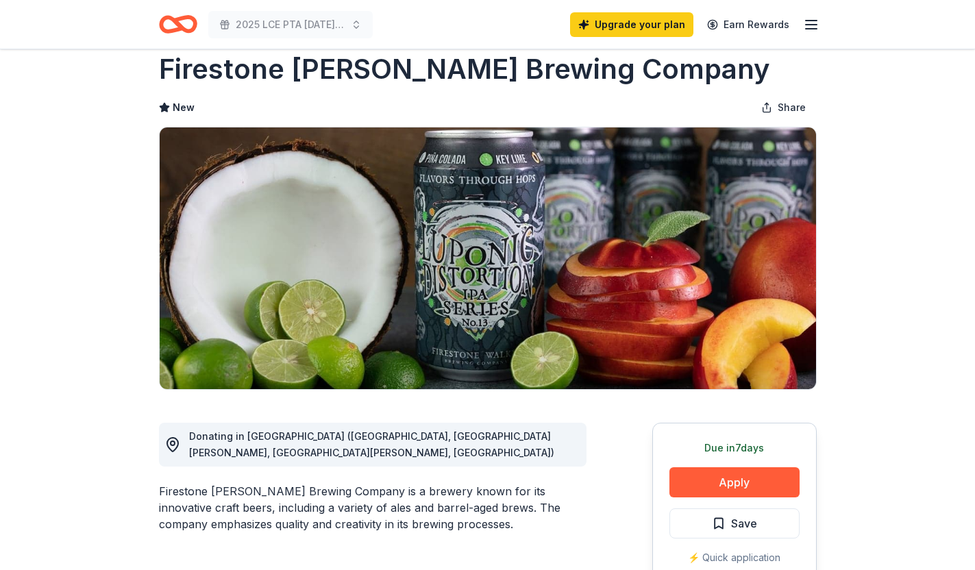
scroll to position [25, 0]
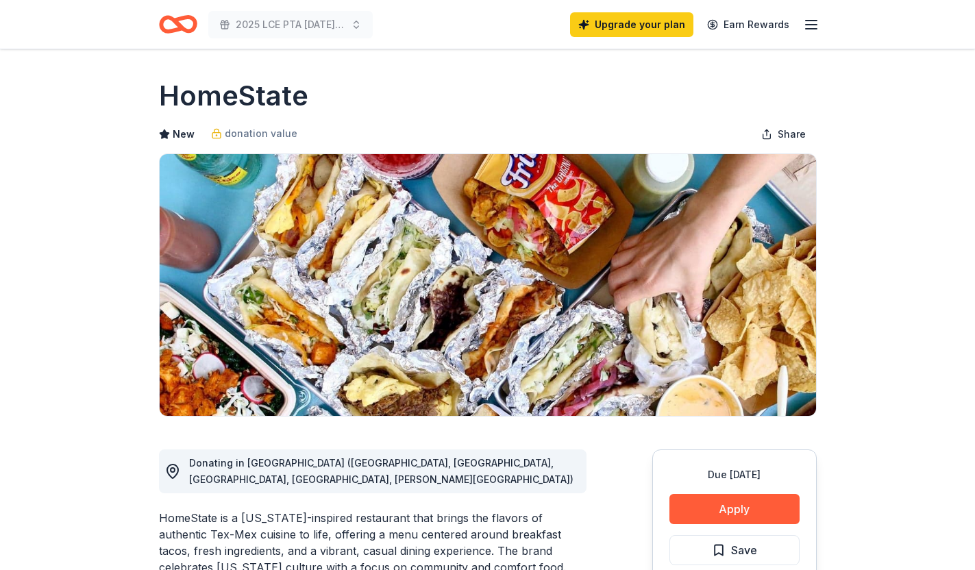
scroll to position [136, 0]
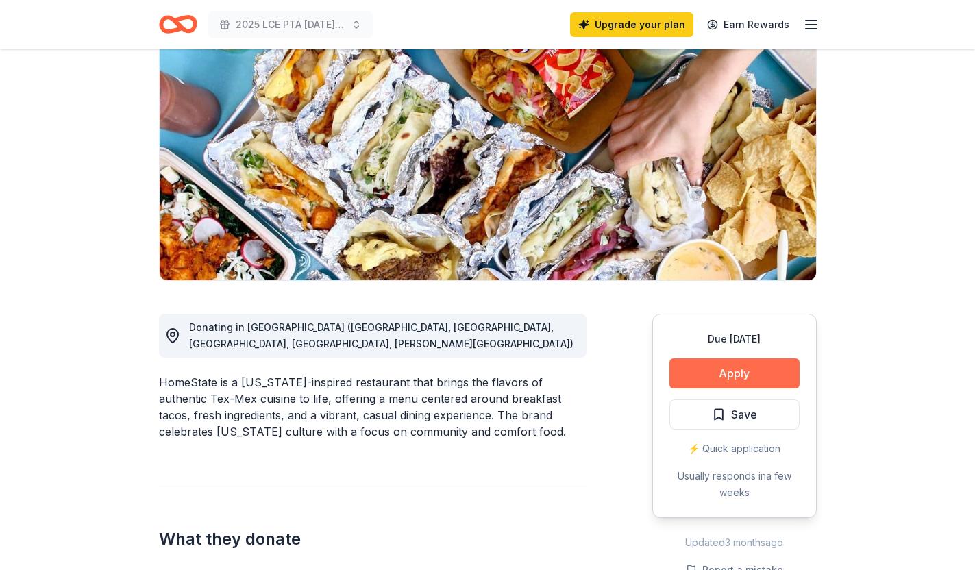
click at [743, 376] on button "Apply" at bounding box center [734, 373] width 130 height 30
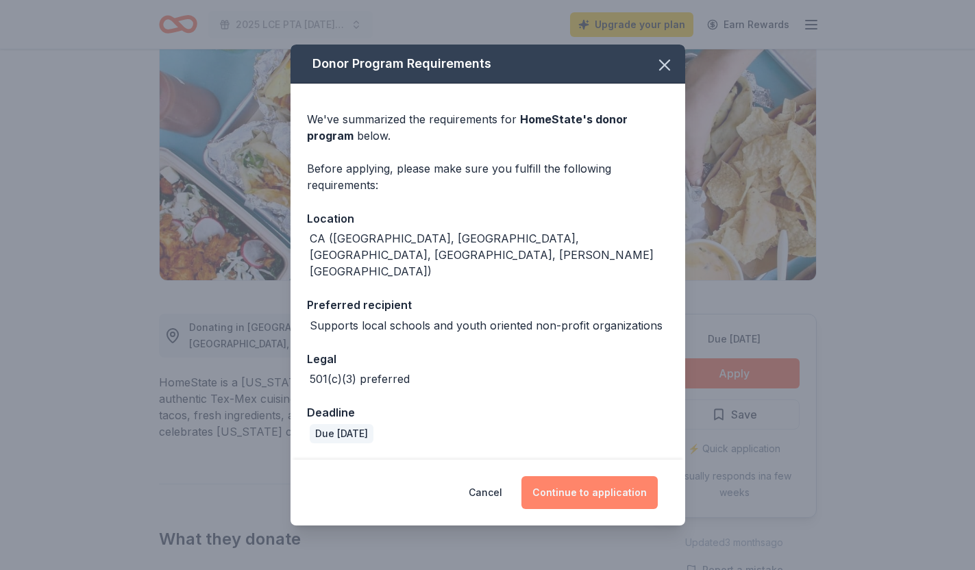
click at [592, 483] on button "Continue to application" at bounding box center [589, 492] width 136 height 33
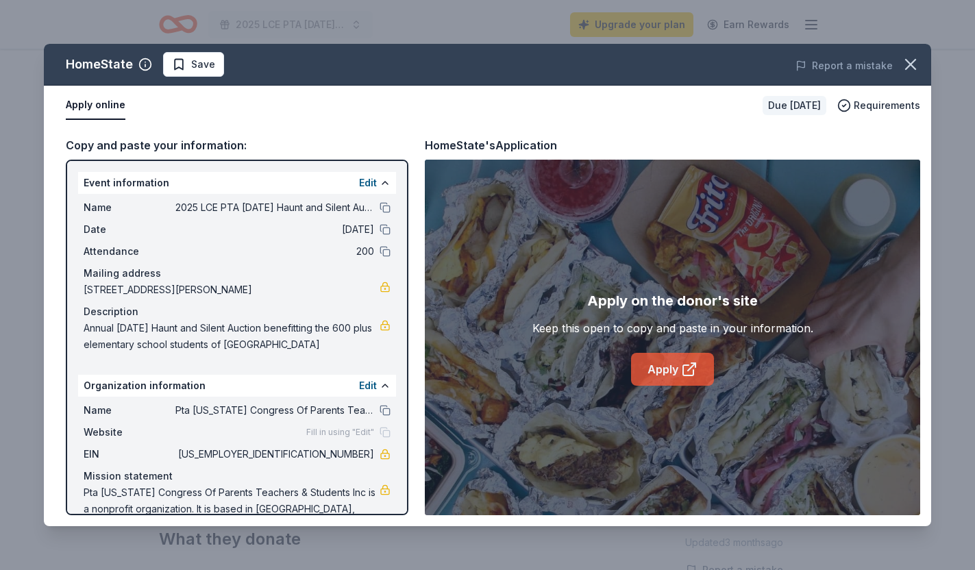
click at [664, 380] on link "Apply" at bounding box center [672, 369] width 83 height 33
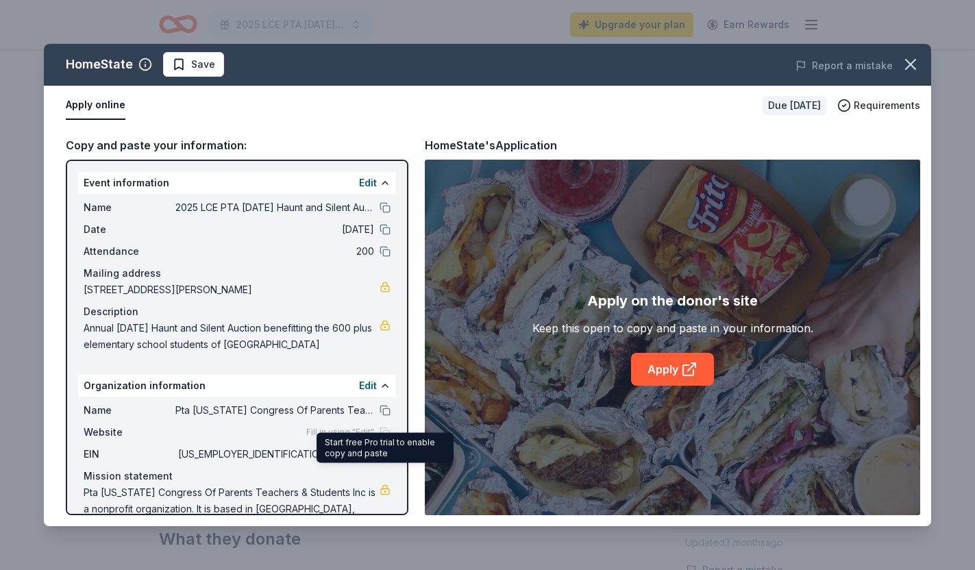
drag, startPoint x: 323, startPoint y: 470, endPoint x: 419, endPoint y: 470, distance: 96.6
click at [419, 470] on div "Copy and paste your information: Event information Edit Name 2025 LCE PTA Hallo…" at bounding box center [487, 325] width 887 height 401
click at [921, 61] on button "button" at bounding box center [911, 64] width 30 height 30
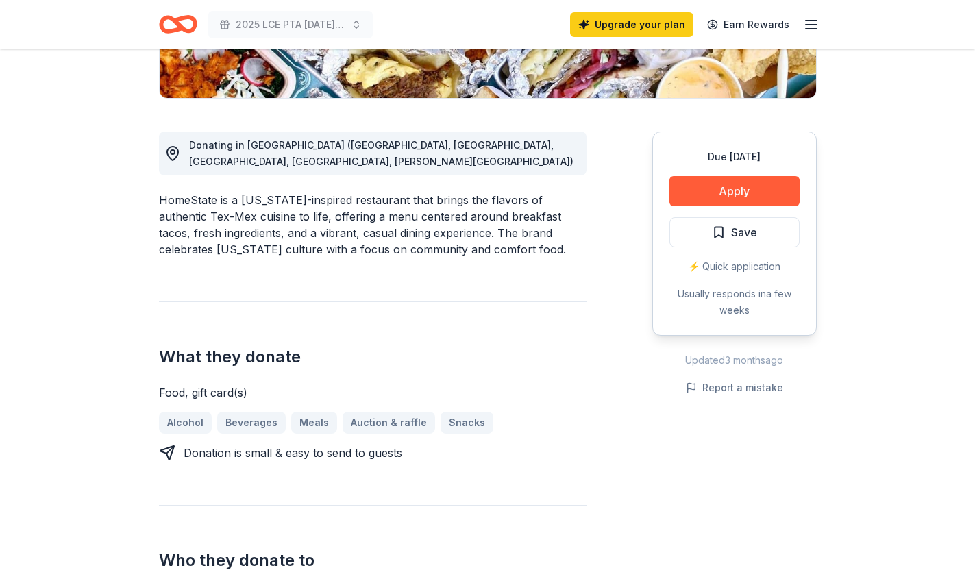
scroll to position [345, 0]
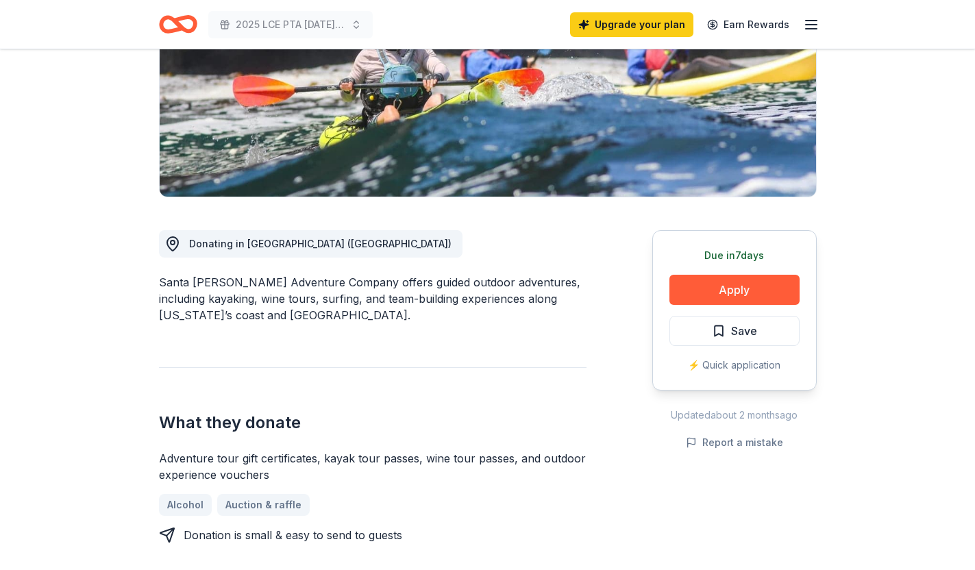
scroll to position [221, 0]
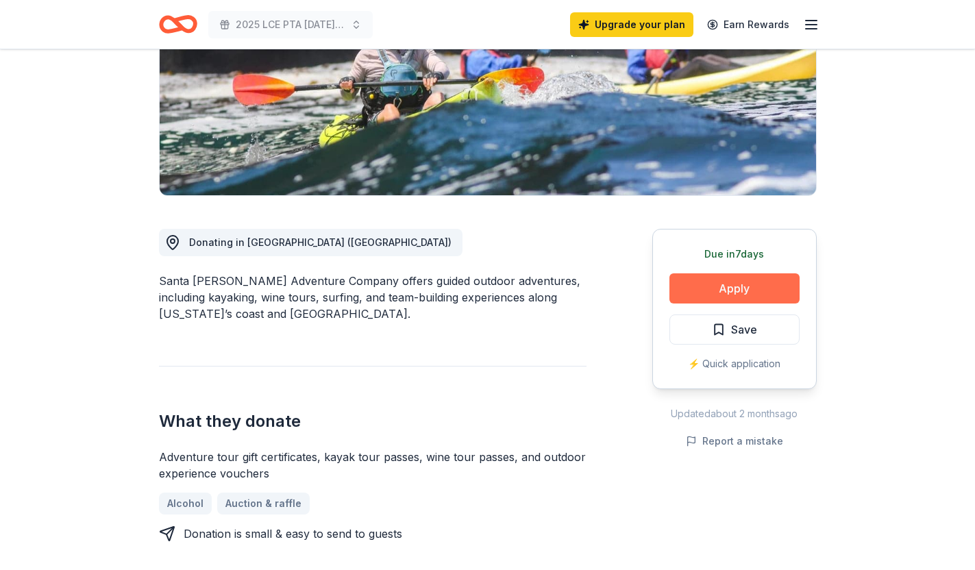
click at [769, 299] on button "Apply" at bounding box center [734, 288] width 130 height 30
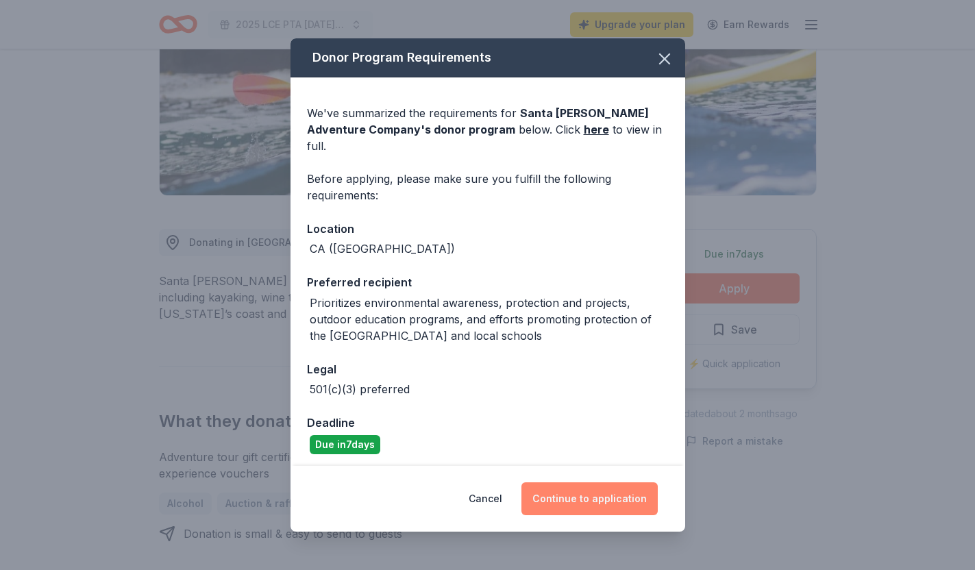
click at [600, 496] on button "Continue to application" at bounding box center [589, 498] width 136 height 33
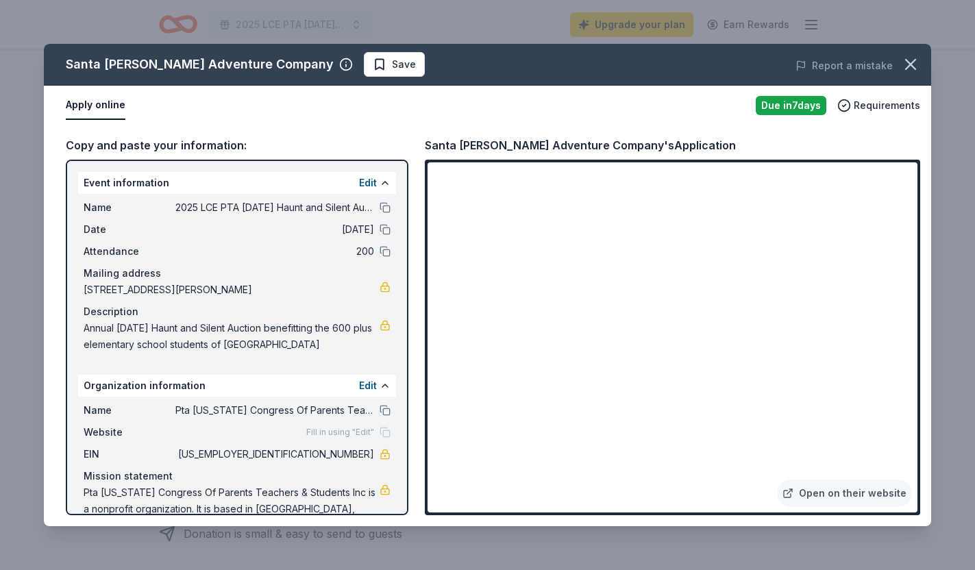
drag, startPoint x: 271, startPoint y: 69, endPoint x: 60, endPoint y: 67, distance: 211.7
click at [60, 67] on div "Santa Barbara Adventure Company Save" at bounding box center [310, 64] width 532 height 25
click at [562, 153] on div "Santa Barbara Adventure Company's Application" at bounding box center [580, 145] width 311 height 18
click at [541, 147] on div "Santa Barbara Adventure Company's Application" at bounding box center [580, 145] width 311 height 18
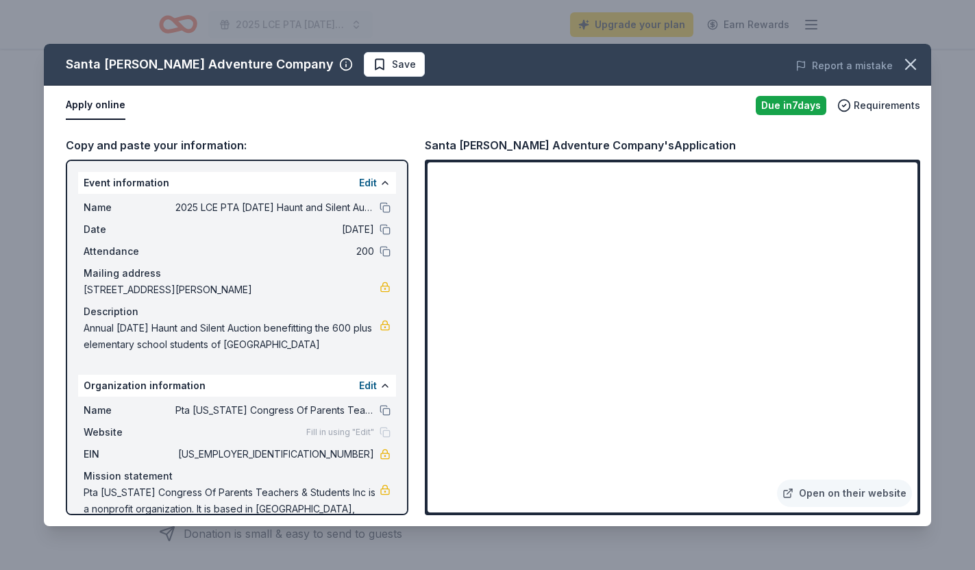
click at [541, 147] on div "Santa Barbara Adventure Company's Application" at bounding box center [580, 145] width 311 height 18
drag, startPoint x: 497, startPoint y: 143, endPoint x: 358, endPoint y: 135, distance: 140.0
click at [358, 135] on div "Copy and paste your information: Event information Edit Name 2025 LCE PTA Hallo…" at bounding box center [487, 325] width 887 height 401
click at [917, 64] on icon "button" at bounding box center [910, 64] width 19 height 19
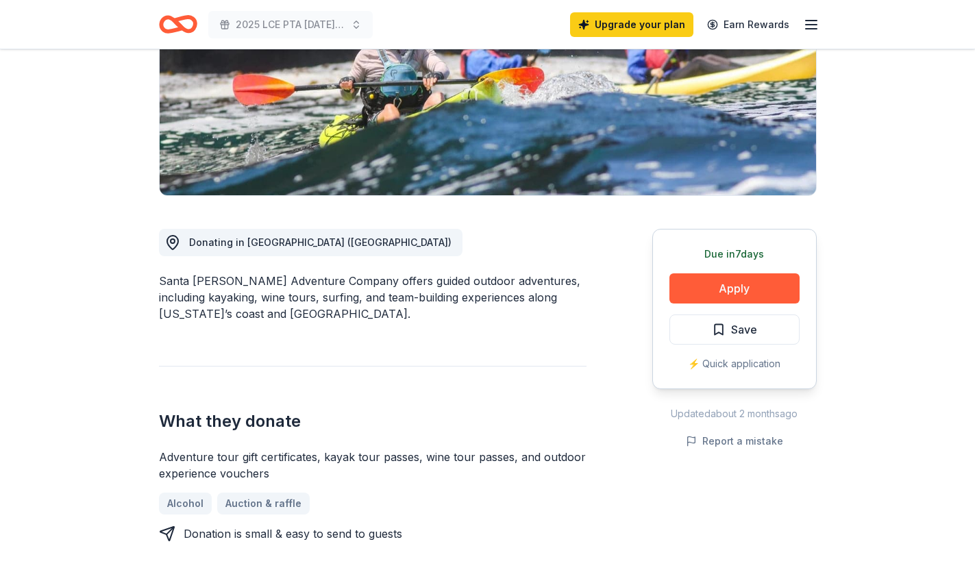
drag, startPoint x: 338, startPoint y: 282, endPoint x: 154, endPoint y: 280, distance: 184.3
click at [193, 280] on div "Santa Barbara Adventure Company offers guided outdoor adventures, including kay…" at bounding box center [373, 297] width 428 height 49
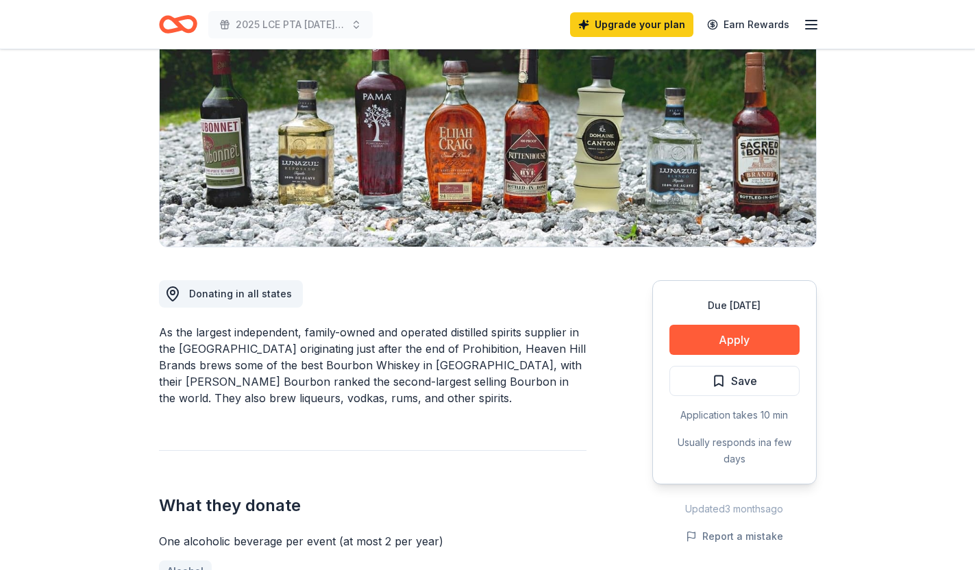
scroll to position [221, 0]
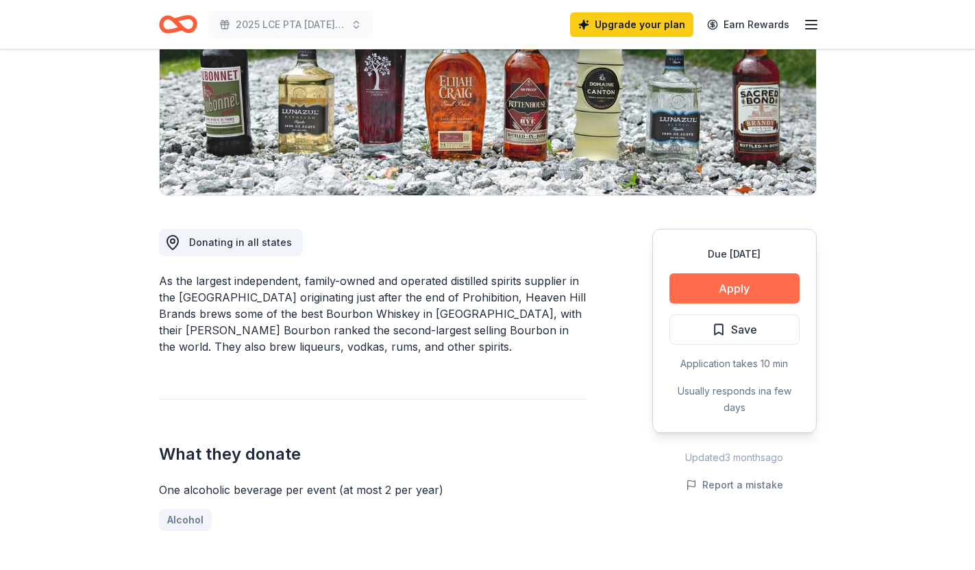
click at [694, 295] on button "Apply" at bounding box center [734, 288] width 130 height 30
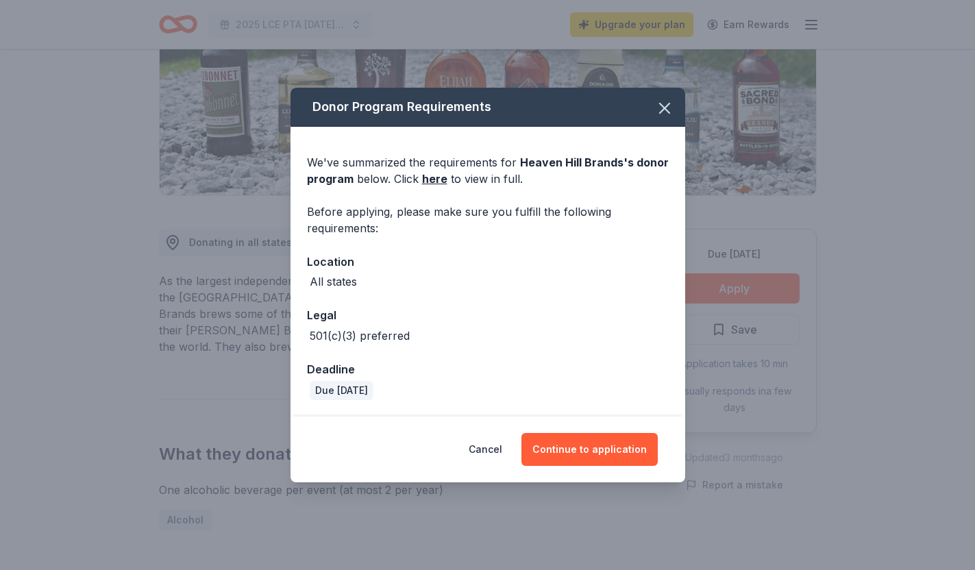
click at [582, 430] on div "Cancel Continue to application" at bounding box center [488, 450] width 395 height 66
click at [576, 452] on button "Continue to application" at bounding box center [589, 449] width 136 height 33
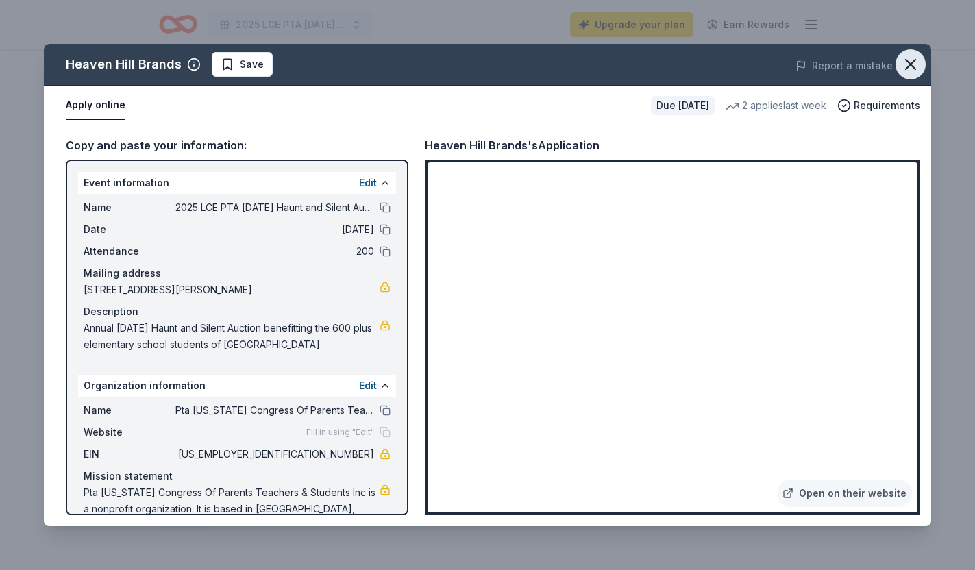
click at [917, 60] on icon "button" at bounding box center [910, 64] width 19 height 19
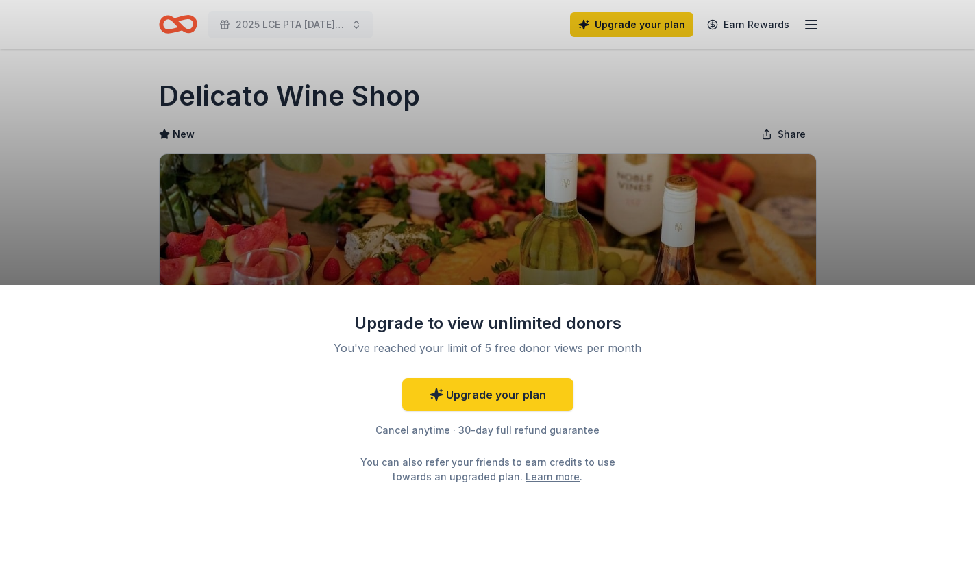
click at [902, 128] on div "Upgrade to view unlimited donors You've reached your limit of 5 free donor view…" at bounding box center [487, 285] width 975 height 570
click at [511, 139] on div "Upgrade to view unlimited donors You've reached your limit of 5 free donor view…" at bounding box center [487, 285] width 975 height 570
click at [485, 401] on link "Upgrade your plan" at bounding box center [487, 394] width 171 height 33
click at [483, 398] on link "Upgrade your plan" at bounding box center [487, 394] width 171 height 33
click at [483, 388] on link "Upgrade your plan" at bounding box center [487, 394] width 171 height 33
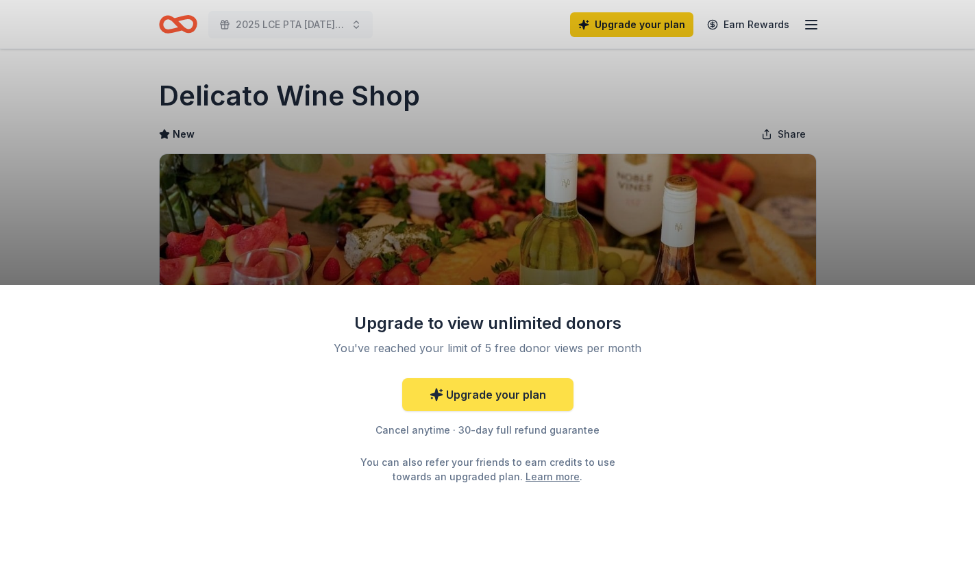
click at [483, 388] on link "Upgrade your plan" at bounding box center [487, 394] width 171 height 33
click at [491, 397] on link "Upgrade your plan" at bounding box center [487, 394] width 171 height 33
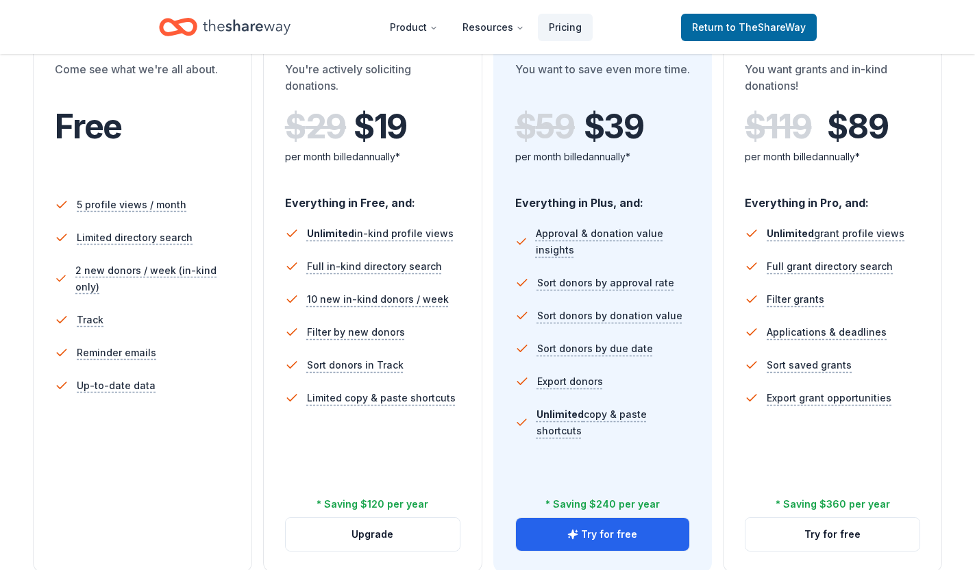
scroll to position [283, 0]
click at [610, 530] on button "Try for free" at bounding box center [603, 533] width 174 height 33
